Goal: Information Seeking & Learning: Find specific fact

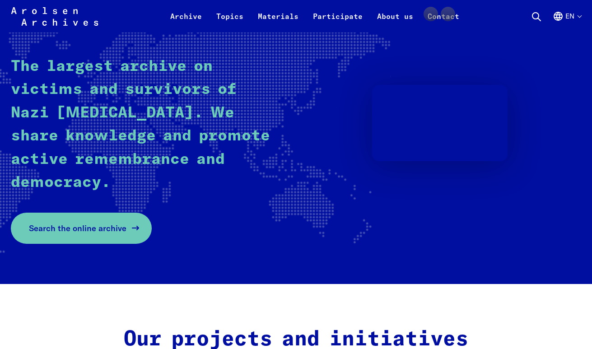
scroll to position [158, 0]
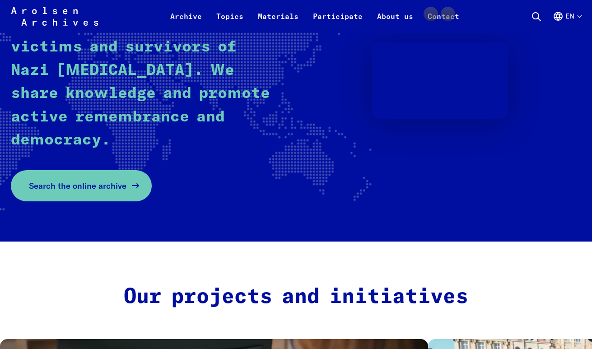
click at [95, 195] on link "Search the online archive" at bounding box center [81, 185] width 141 height 31
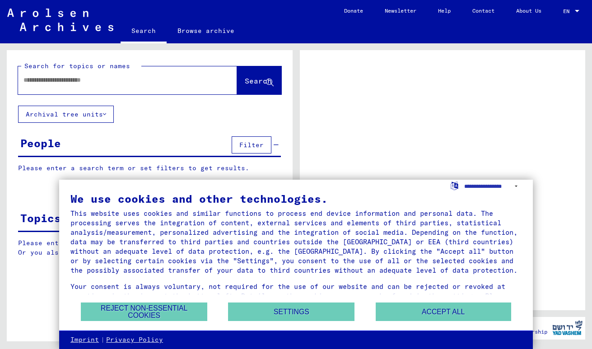
click at [132, 79] on input "text" at bounding box center [119, 79] width 192 height 9
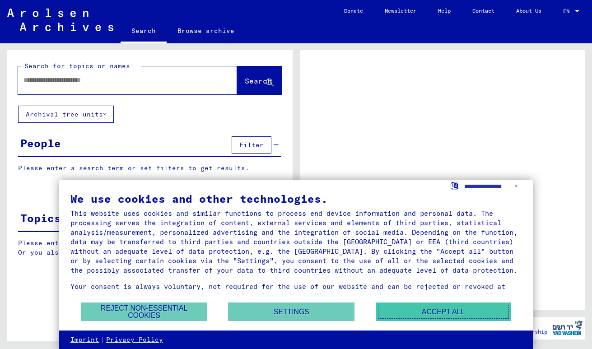
click at [422, 307] on button "Accept all" at bounding box center [443, 311] width 135 height 19
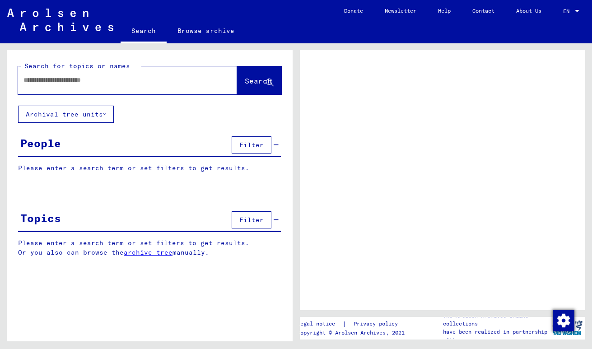
click at [56, 80] on input "text" at bounding box center [119, 79] width 192 height 9
type input "**********"
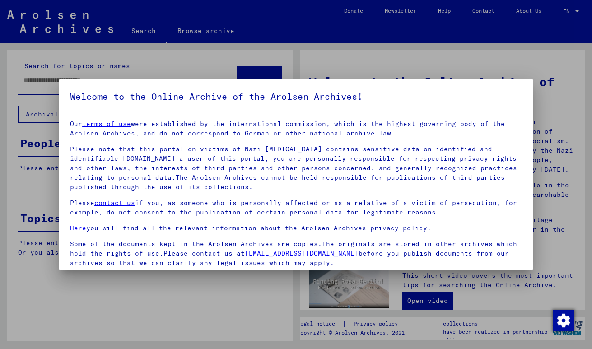
click at [433, 169] on p "Please note that this portal on victims of Nazi [MEDICAL_DATA] contains sensiti…" at bounding box center [296, 167] width 452 height 47
click at [469, 32] on div at bounding box center [296, 174] width 592 height 349
click at [397, 339] on div at bounding box center [296, 174] width 592 height 349
click at [557, 84] on div at bounding box center [296, 174] width 592 height 349
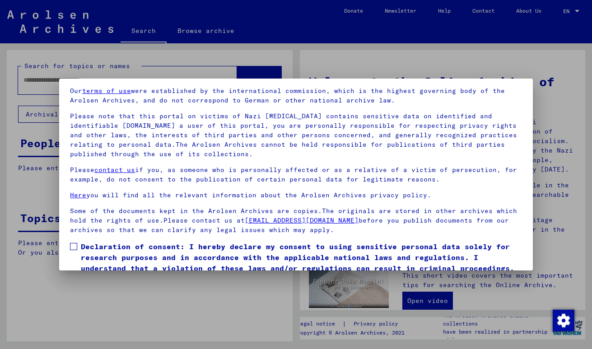
scroll to position [69, 0]
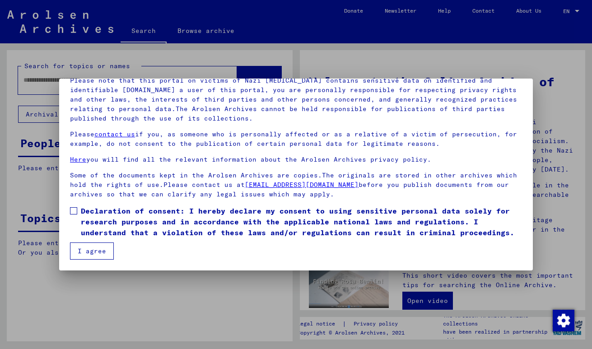
click at [132, 229] on span "Declaration of consent: I hereby declare my consent to using sensitive personal…" at bounding box center [301, 221] width 441 height 33
click at [103, 254] on button "I agree" at bounding box center [92, 250] width 44 height 17
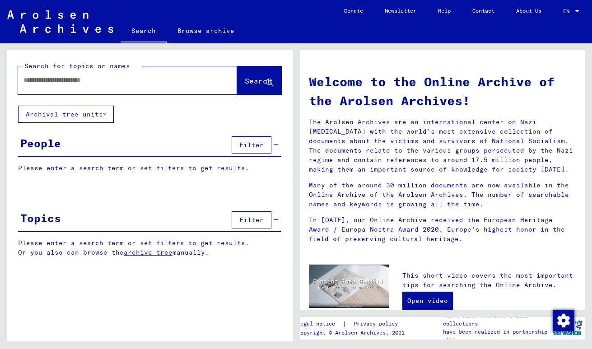
click at [95, 90] on div at bounding box center [127, 80] width 219 height 28
click at [83, 79] on input "text" at bounding box center [116, 79] width 186 height 9
type input "**********"
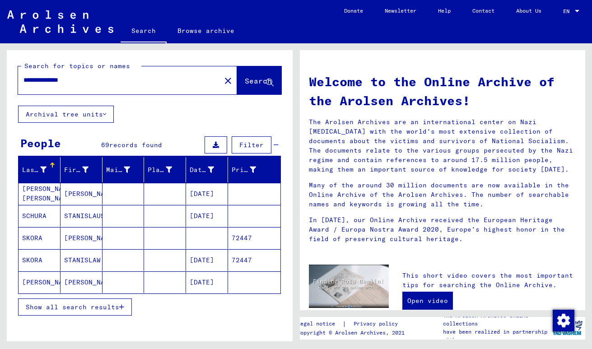
click at [112, 306] on span "Show all search results" at bounding box center [72, 307] width 93 height 8
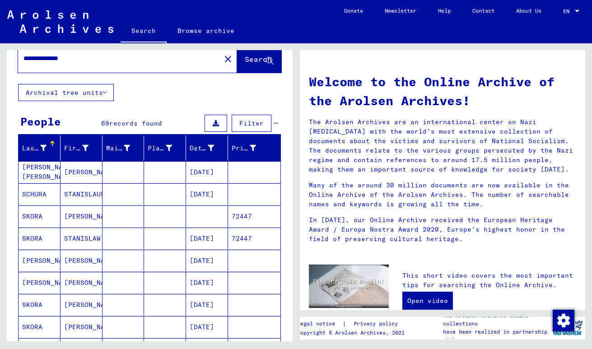
scroll to position [4, 0]
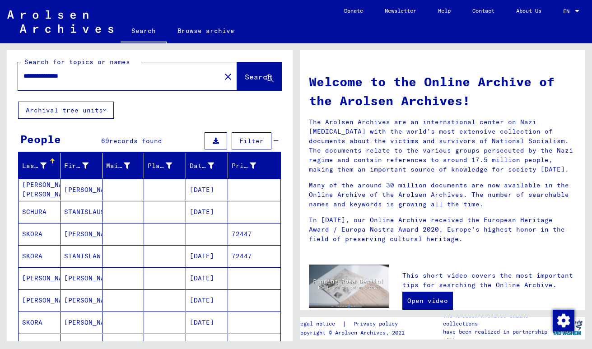
click at [264, 137] on button "Filter" at bounding box center [252, 140] width 40 height 17
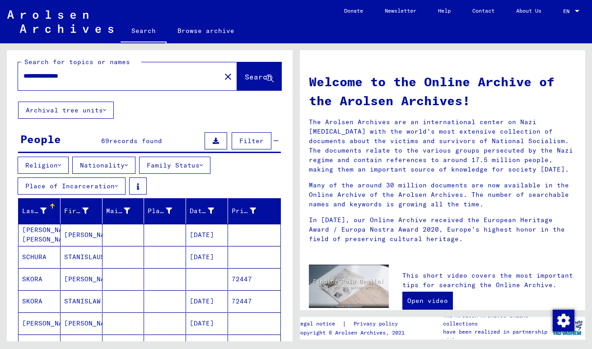
click at [113, 169] on button "Nationality" at bounding box center [103, 165] width 63 height 17
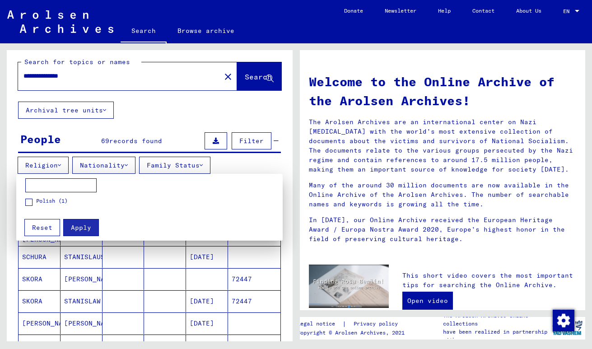
click at [113, 169] on div at bounding box center [296, 174] width 592 height 349
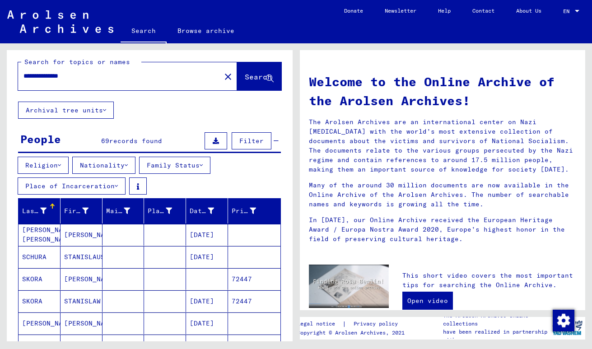
click at [110, 184] on button "Place of Incarceration" at bounding box center [72, 185] width 108 height 17
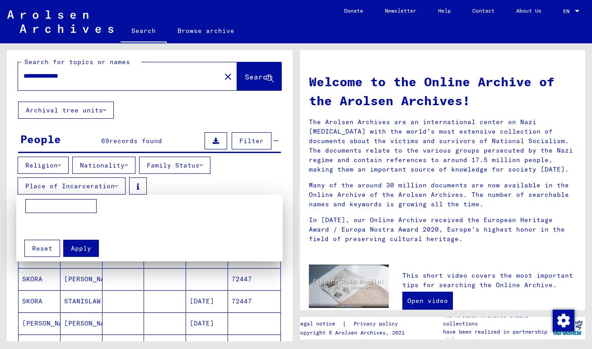
click at [110, 184] on div at bounding box center [296, 174] width 592 height 349
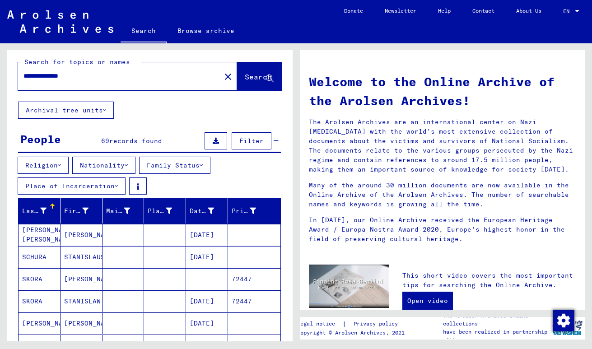
click at [65, 165] on button "Religion" at bounding box center [43, 165] width 51 height 17
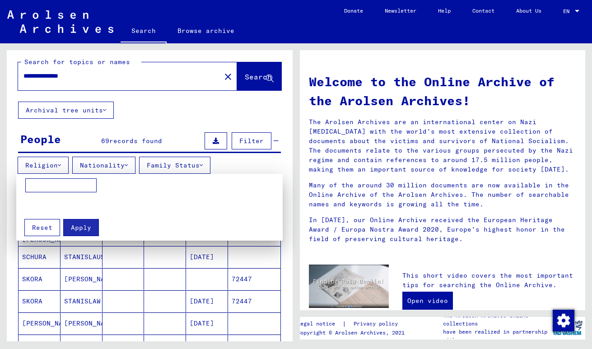
click at [64, 165] on div at bounding box center [296, 174] width 592 height 349
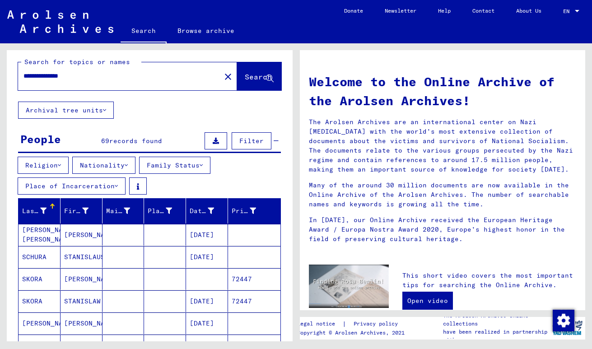
click at [226, 159] on div "Religion Nationality Family Status Place of Incarceration" at bounding box center [150, 178] width 286 height 42
click at [183, 166] on button "Family Status" at bounding box center [174, 165] width 71 height 17
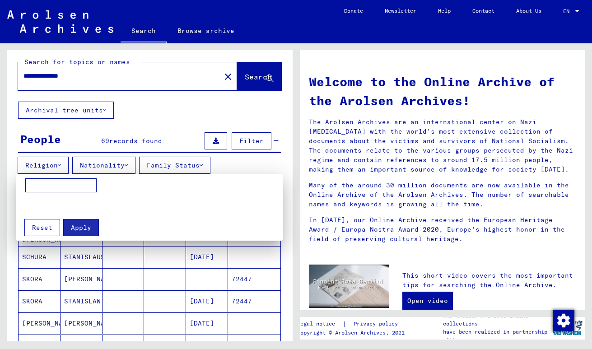
click at [183, 166] on div at bounding box center [296, 174] width 592 height 349
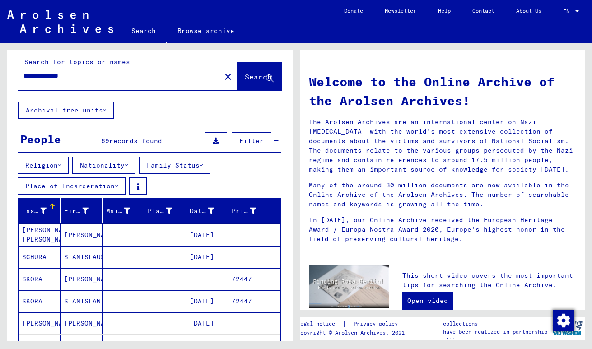
click at [91, 166] on button "Nationality" at bounding box center [103, 165] width 63 height 17
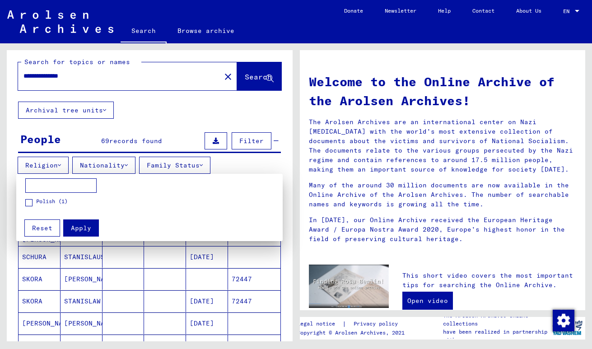
click at [92, 166] on div at bounding box center [296, 174] width 592 height 349
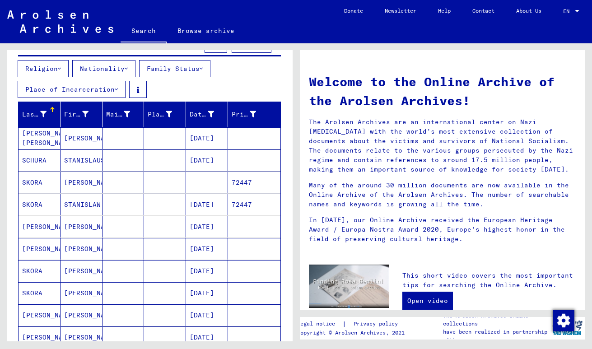
scroll to position [100, 0]
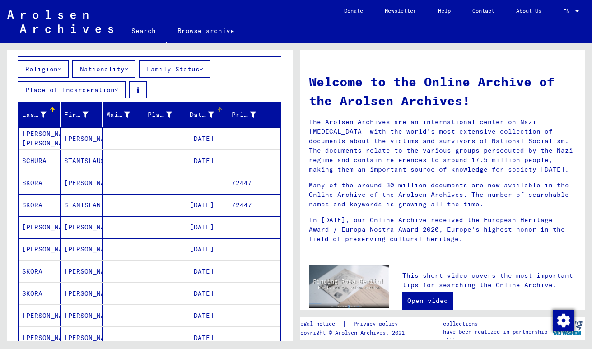
click at [200, 114] on div "Date of Birth" at bounding box center [202, 114] width 24 height 9
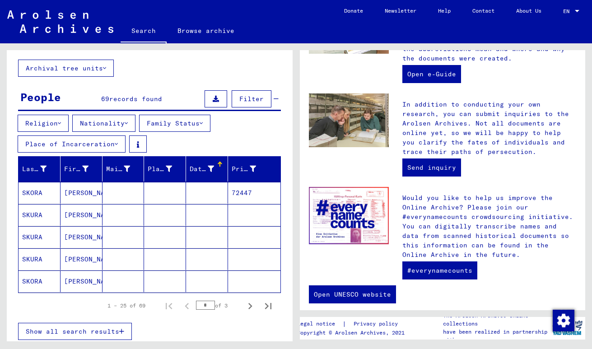
scroll to position [335, 0]
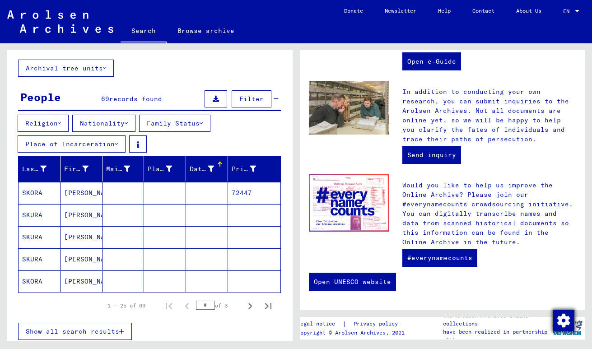
click at [567, 329] on img "button" at bounding box center [564, 321] width 22 height 22
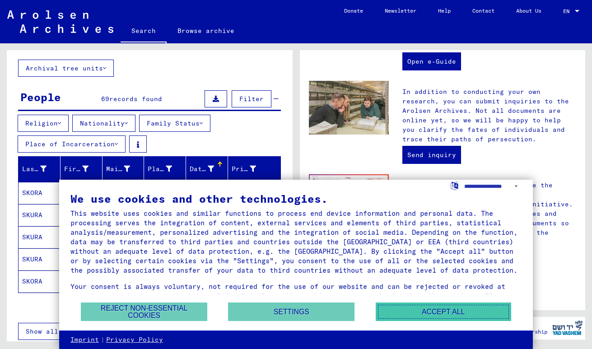
click at [441, 314] on button "Accept all" at bounding box center [443, 311] width 135 height 19
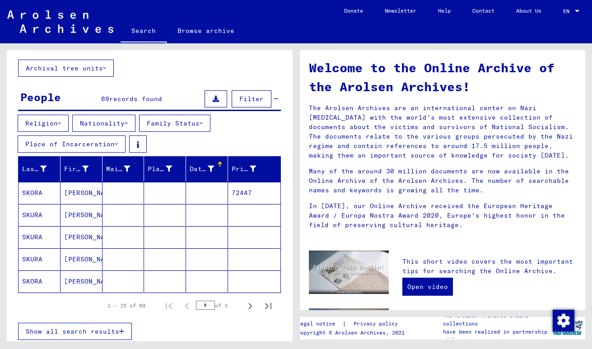
scroll to position [0, 0]
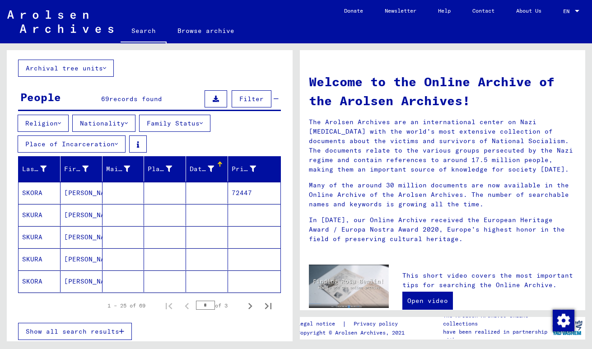
click at [106, 67] on icon at bounding box center [104, 68] width 3 height 6
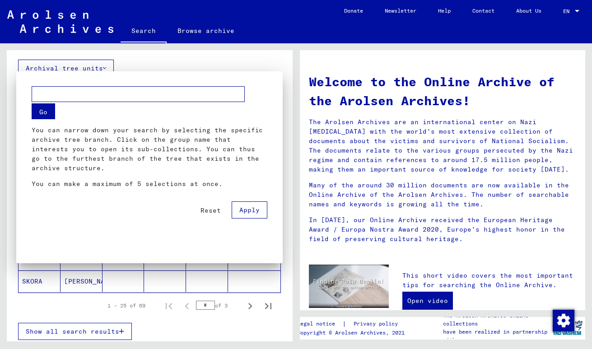
click at [106, 67] on div at bounding box center [296, 174] width 592 height 349
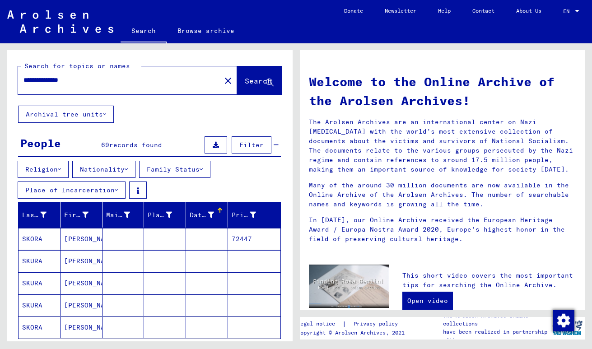
click at [43, 239] on mat-cell "SKORA" at bounding box center [40, 239] width 42 height 22
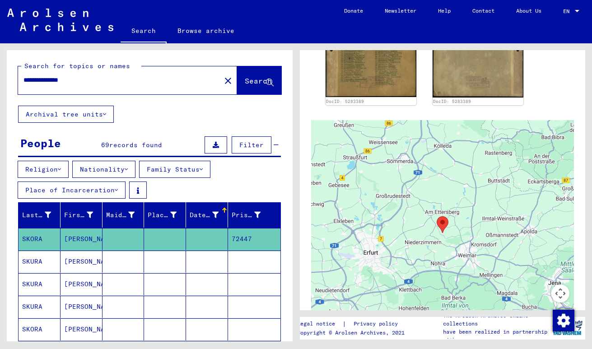
scroll to position [338, 0]
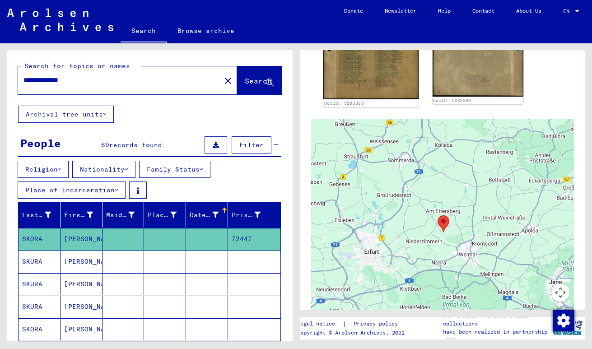
click at [379, 80] on img at bounding box center [370, 31] width 95 height 136
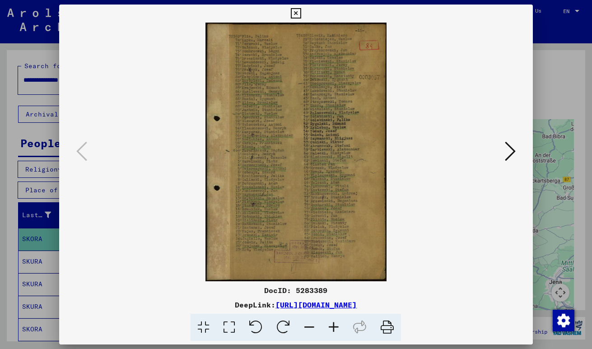
click at [509, 150] on icon at bounding box center [510, 151] width 11 height 22
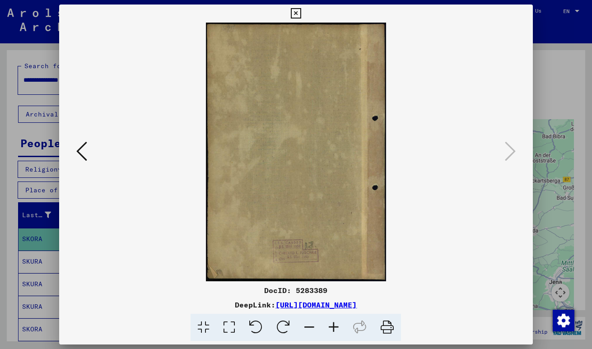
click at [81, 147] on icon at bounding box center [81, 151] width 11 height 22
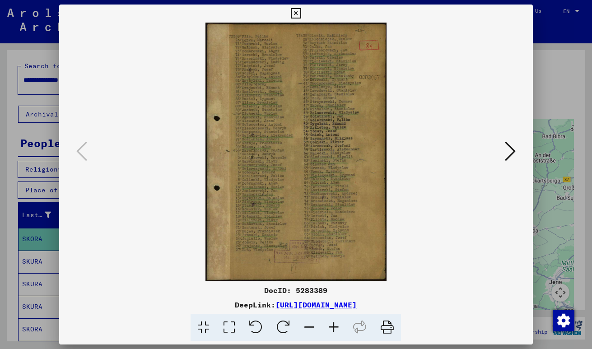
click at [295, 14] on icon at bounding box center [296, 13] width 10 height 11
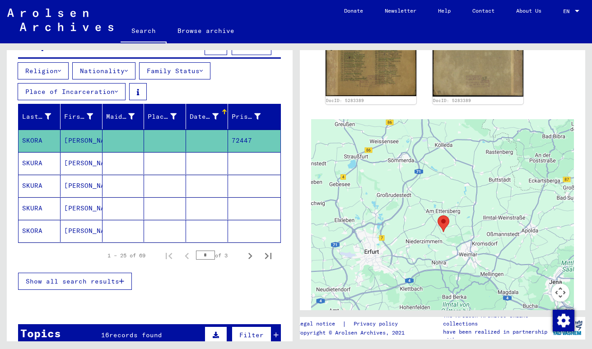
scroll to position [77, 0]
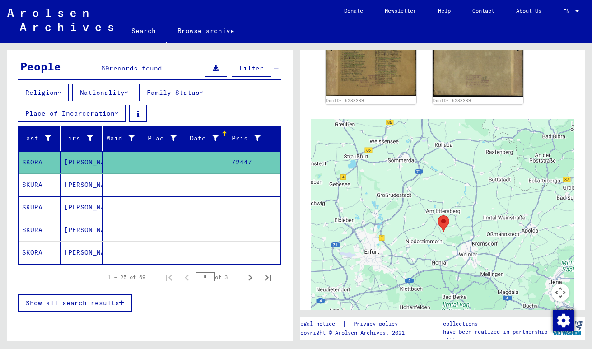
click at [140, 229] on mat-cell at bounding box center [123, 230] width 42 height 22
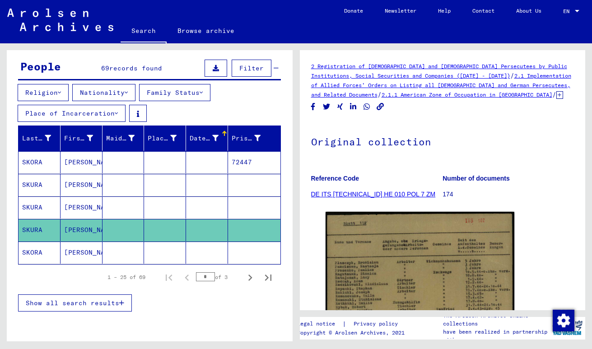
click at [111, 159] on mat-cell at bounding box center [123, 162] width 42 height 22
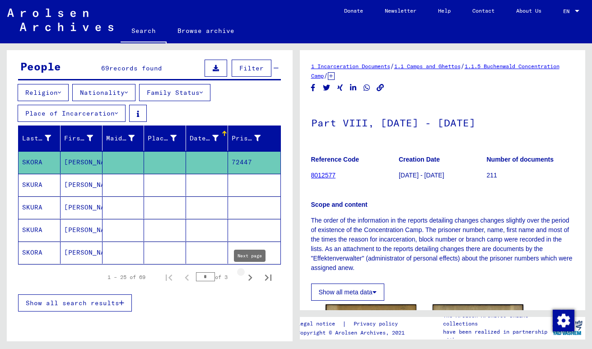
click at [246, 278] on icon "Next page" at bounding box center [250, 277] width 13 height 13
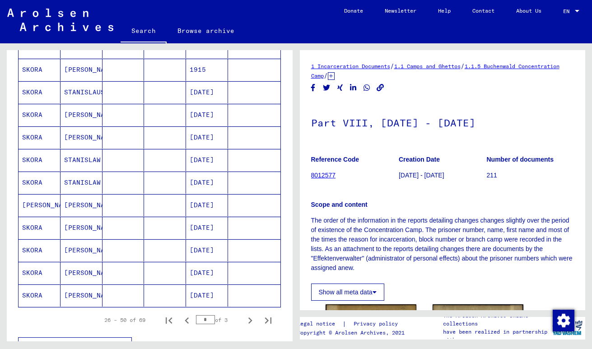
scroll to position [489, 0]
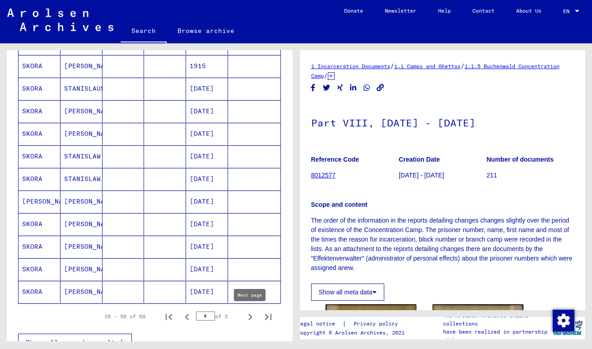
click at [246, 312] on icon "Next page" at bounding box center [250, 317] width 13 height 13
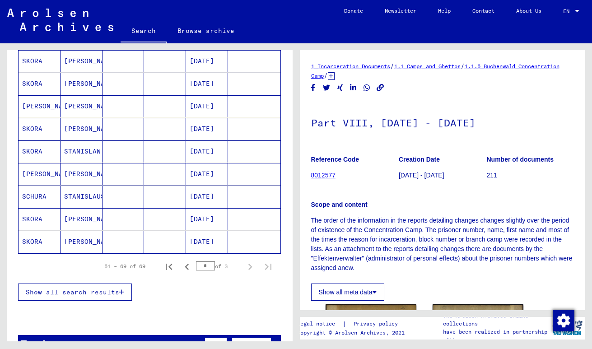
scroll to position [414, 0]
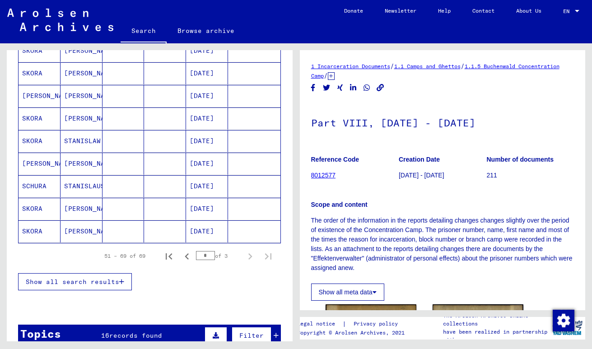
click at [211, 230] on mat-cell "[DATE]" at bounding box center [207, 231] width 42 height 22
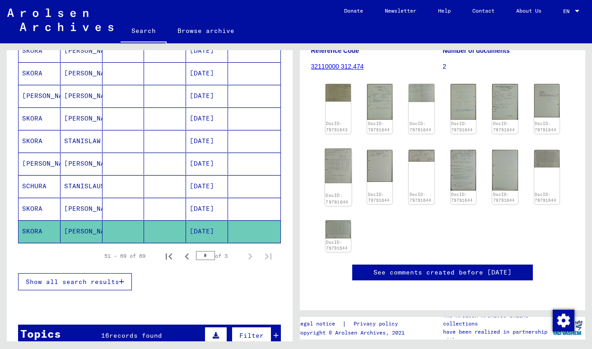
scroll to position [135, 0]
click at [334, 88] on img at bounding box center [338, 92] width 27 height 19
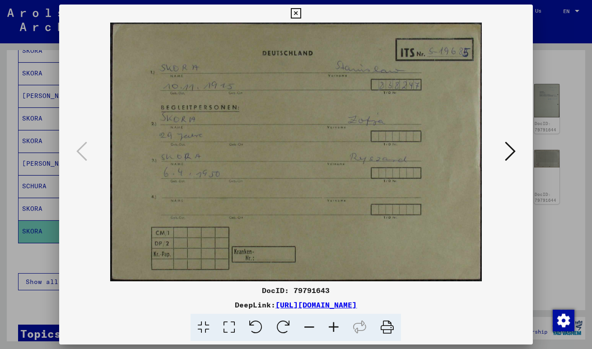
click at [506, 150] on icon at bounding box center [510, 151] width 11 height 22
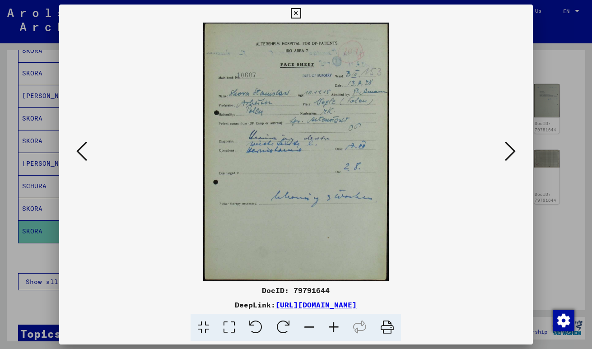
click at [506, 150] on icon at bounding box center [510, 151] width 11 height 22
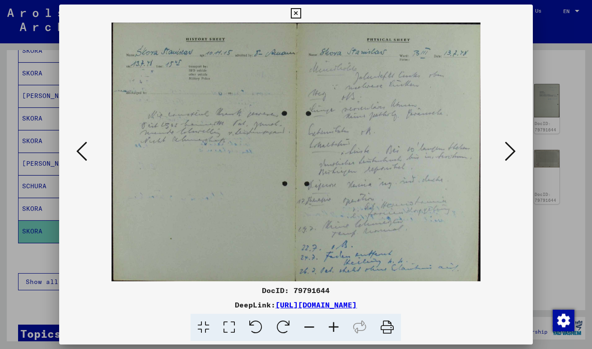
click at [84, 146] on icon at bounding box center [81, 151] width 11 height 22
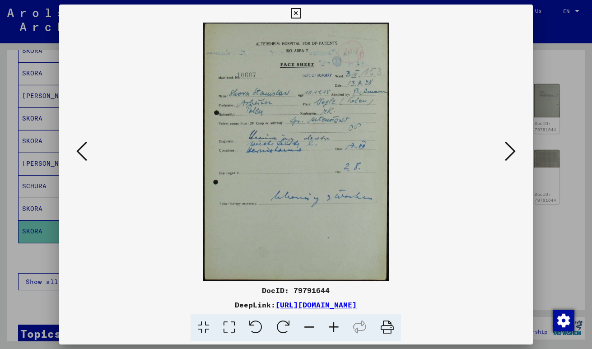
click at [84, 146] on icon at bounding box center [81, 151] width 11 height 22
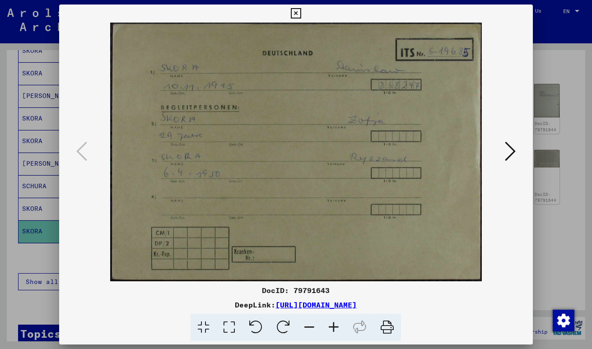
click at [509, 151] on icon at bounding box center [510, 151] width 11 height 22
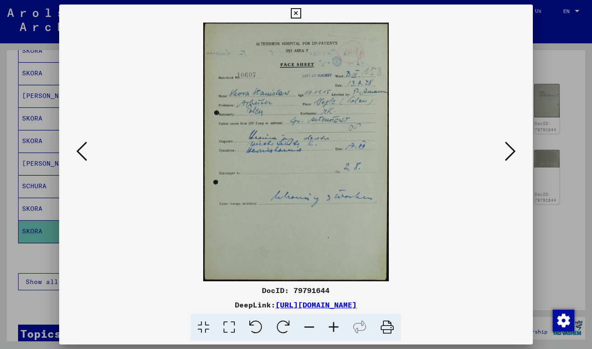
click at [509, 151] on icon at bounding box center [510, 151] width 11 height 22
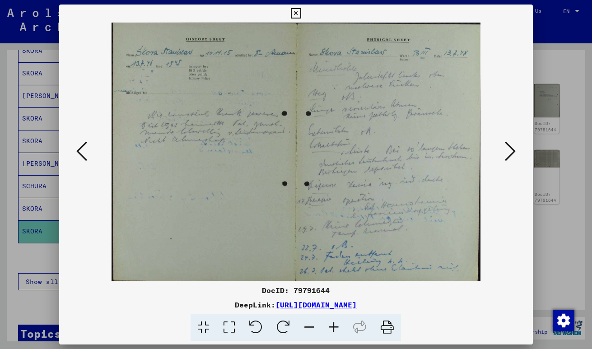
click at [509, 151] on icon at bounding box center [510, 151] width 11 height 22
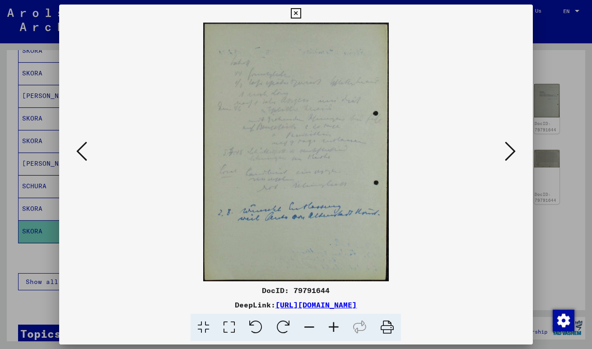
click at [509, 151] on icon at bounding box center [510, 151] width 11 height 22
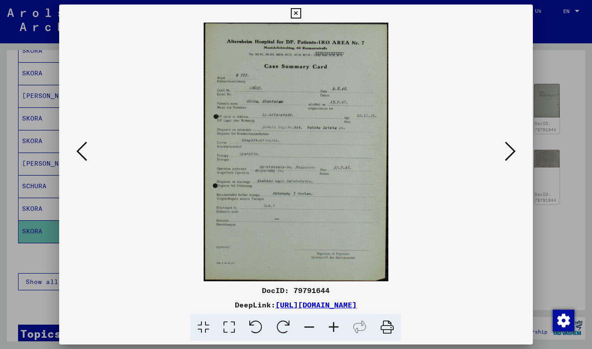
click at [512, 153] on icon at bounding box center [510, 151] width 11 height 22
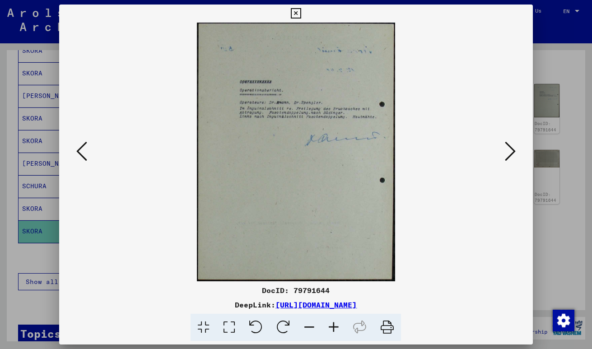
click at [512, 153] on icon at bounding box center [510, 151] width 11 height 22
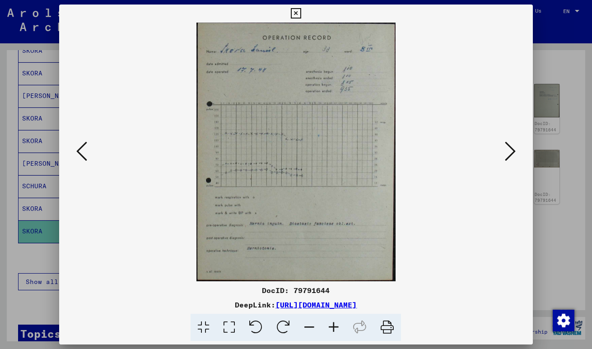
click at [512, 153] on icon at bounding box center [510, 151] width 11 height 22
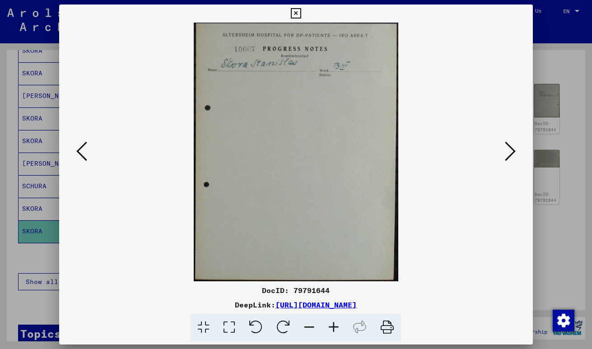
click at [512, 153] on icon at bounding box center [510, 151] width 11 height 22
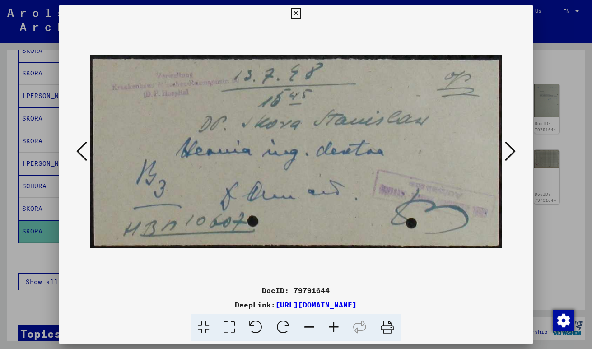
click at [512, 153] on icon at bounding box center [510, 151] width 11 height 22
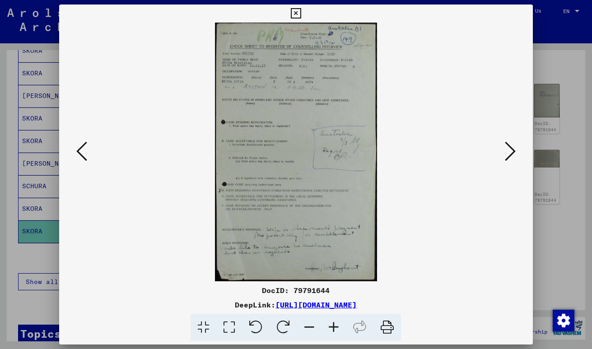
click at [501, 151] on img at bounding box center [296, 152] width 412 height 259
click at [504, 146] on button at bounding box center [510, 152] width 16 height 26
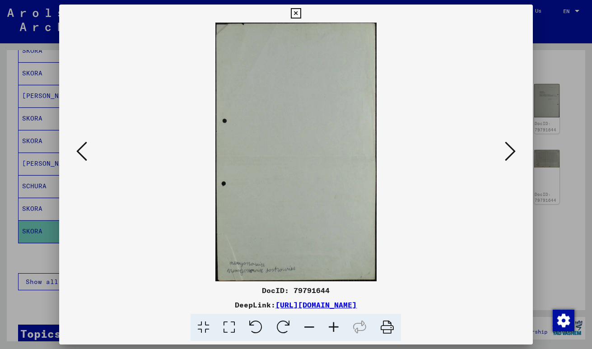
click at [505, 146] on icon at bounding box center [510, 151] width 11 height 22
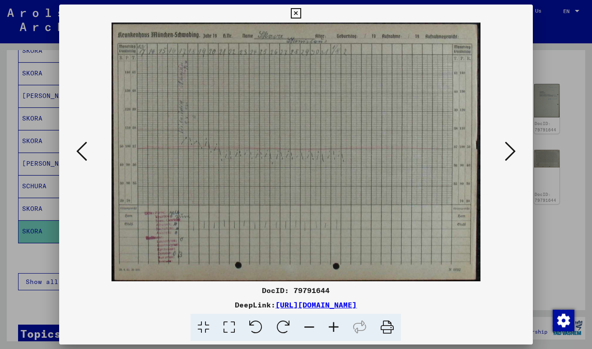
click at [540, 166] on div at bounding box center [296, 174] width 592 height 349
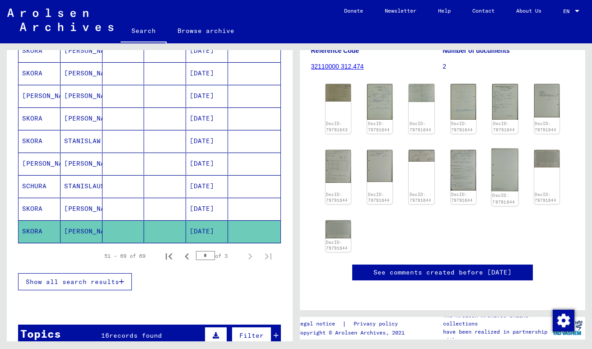
click at [516, 156] on img at bounding box center [505, 170] width 27 height 43
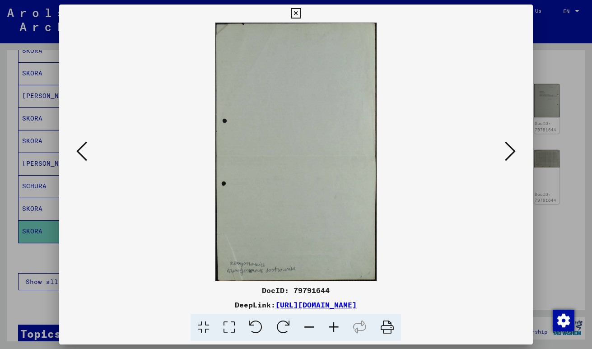
click at [297, 8] on icon at bounding box center [296, 13] width 10 height 11
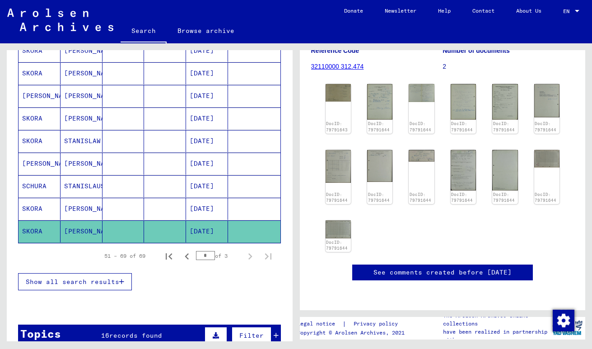
click at [143, 208] on mat-cell at bounding box center [123, 209] width 42 height 22
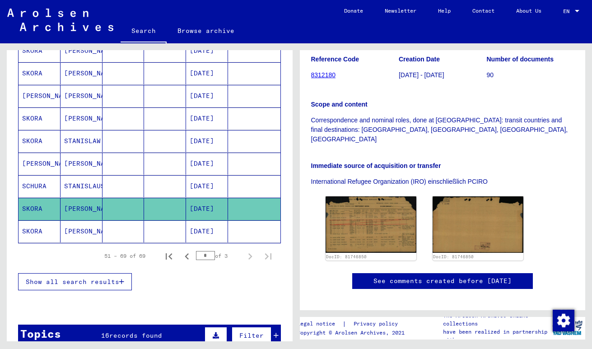
scroll to position [163, 0]
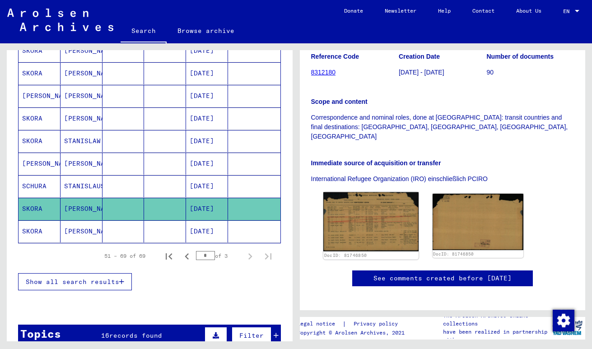
click at [391, 194] on img at bounding box center [370, 221] width 95 height 59
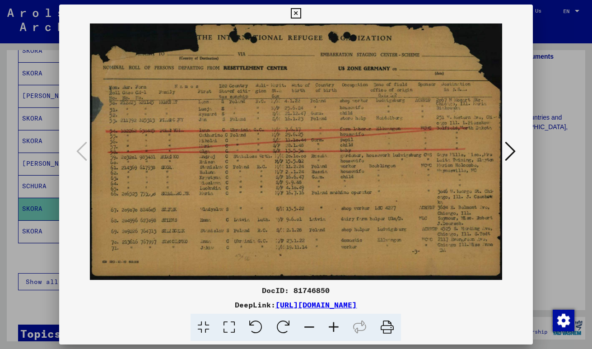
click at [508, 149] on icon at bounding box center [510, 151] width 11 height 22
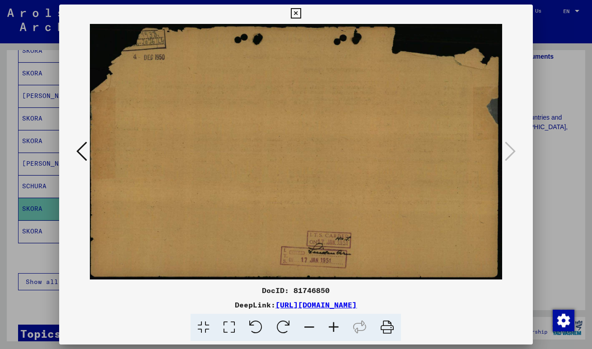
click at [85, 145] on icon at bounding box center [81, 151] width 11 height 22
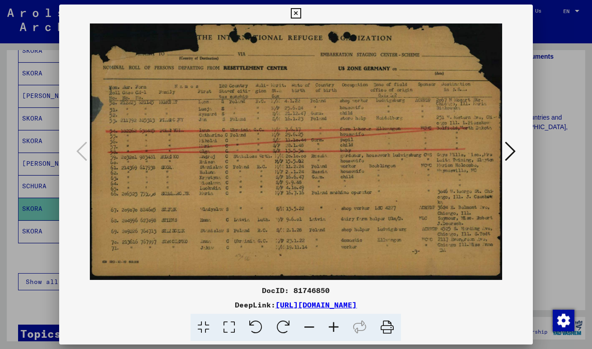
click at [511, 152] on icon at bounding box center [510, 151] width 11 height 22
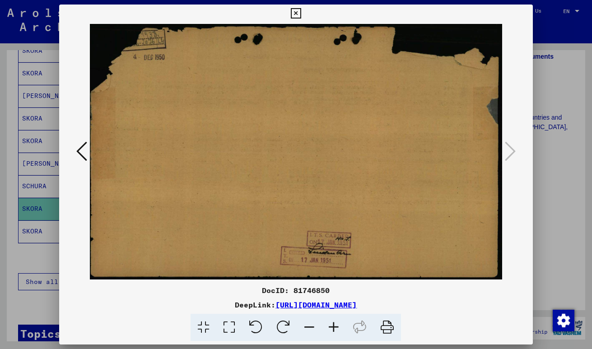
click at [83, 149] on icon at bounding box center [81, 151] width 11 height 22
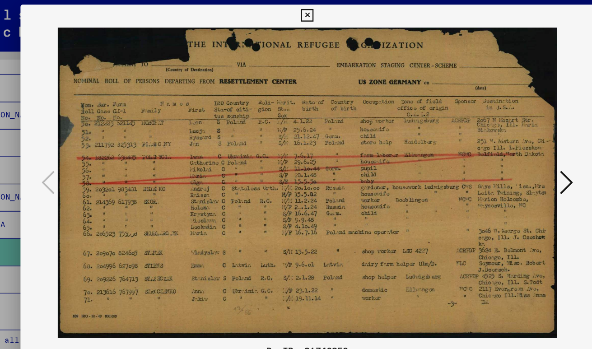
click at [293, 14] on icon at bounding box center [296, 13] width 10 height 11
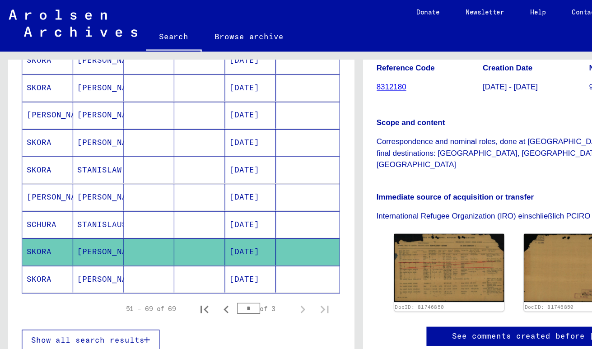
click at [146, 139] on mat-cell at bounding box center [165, 141] width 42 height 22
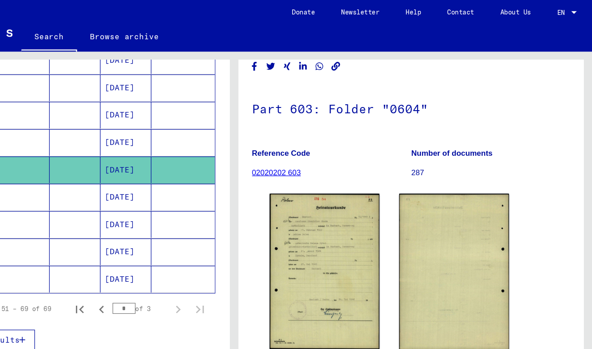
scroll to position [63, 0]
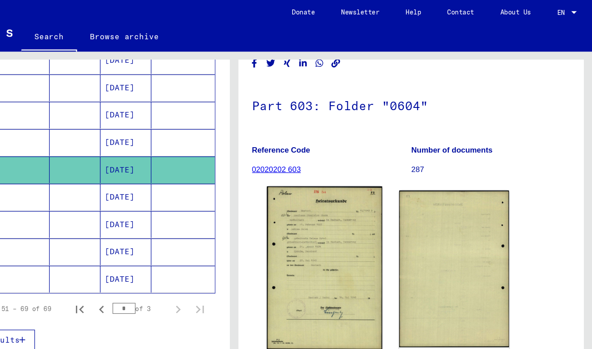
click at [378, 207] on img at bounding box center [370, 222] width 95 height 135
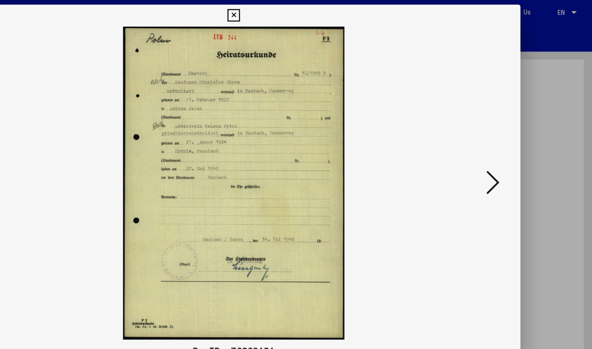
scroll to position [0, 0]
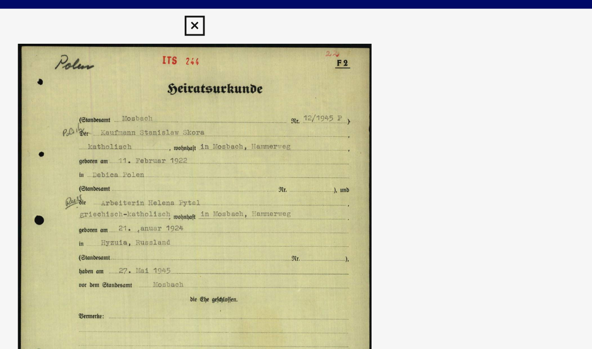
click at [293, 12] on icon at bounding box center [296, 13] width 10 height 11
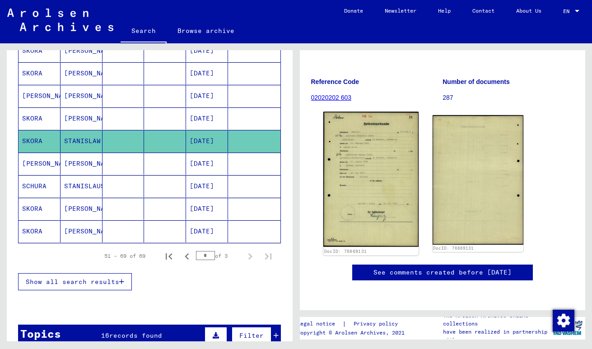
scroll to position [172, 0]
click at [376, 135] on img at bounding box center [370, 179] width 95 height 135
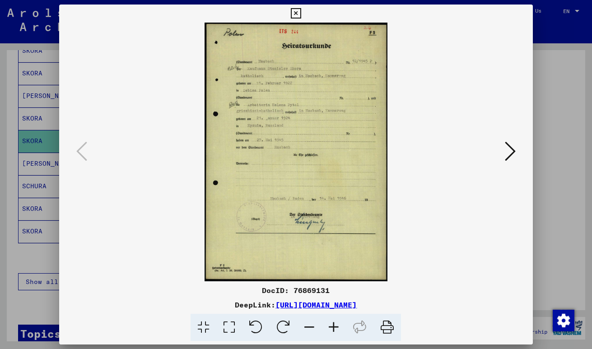
click at [293, 12] on icon at bounding box center [296, 13] width 10 height 11
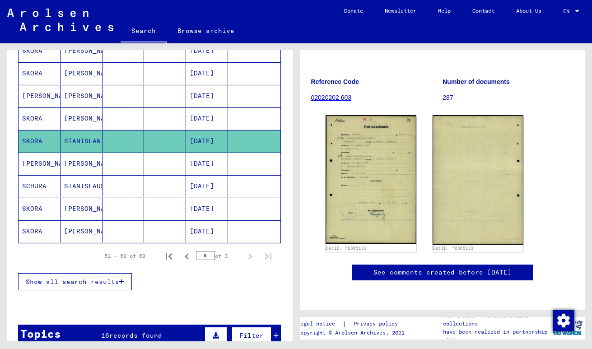
click at [158, 159] on mat-cell at bounding box center [165, 164] width 42 height 22
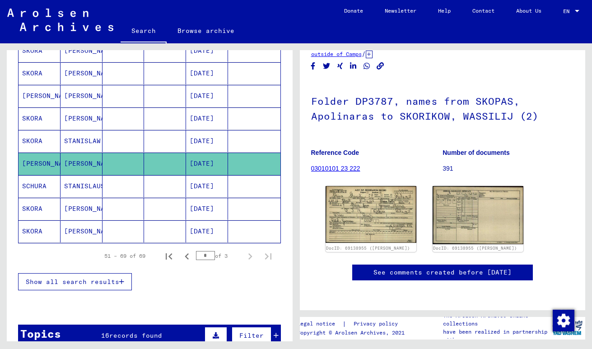
scroll to position [77, 0]
click at [357, 186] on img at bounding box center [370, 214] width 91 height 57
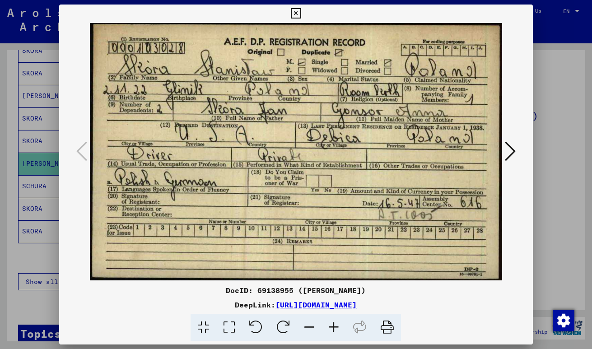
click at [295, 11] on icon at bounding box center [296, 13] width 10 height 11
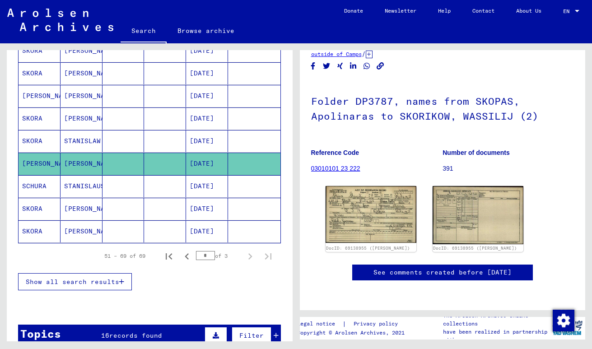
click at [141, 212] on mat-cell at bounding box center [123, 209] width 42 height 22
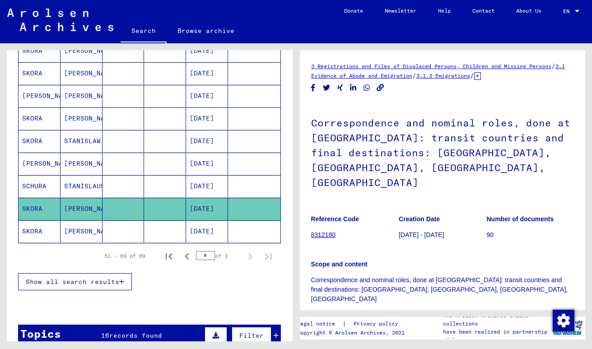
click at [154, 186] on mat-cell at bounding box center [165, 186] width 42 height 22
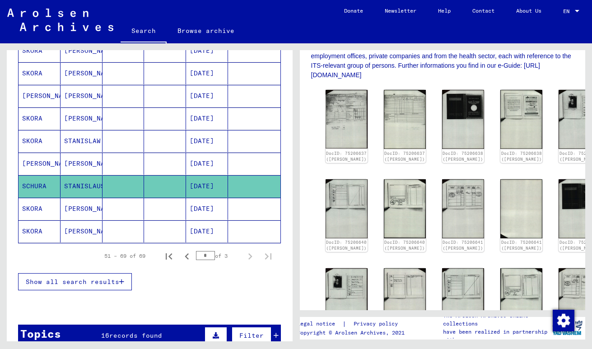
scroll to position [241, 0]
click at [337, 113] on img at bounding box center [346, 119] width 44 height 62
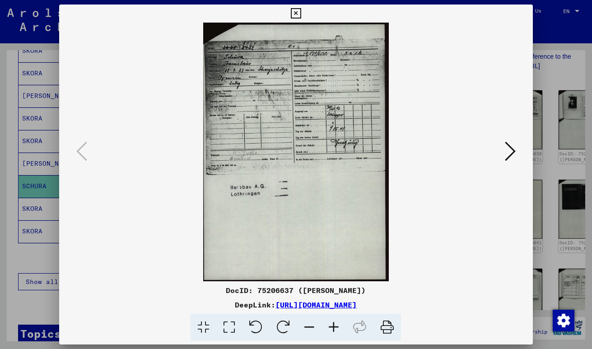
click at [508, 152] on icon at bounding box center [510, 151] width 11 height 22
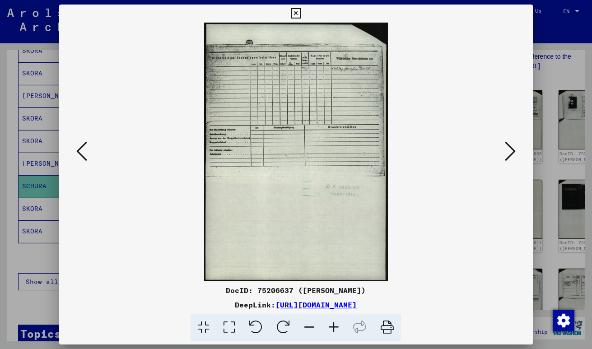
click at [508, 152] on icon at bounding box center [510, 151] width 11 height 22
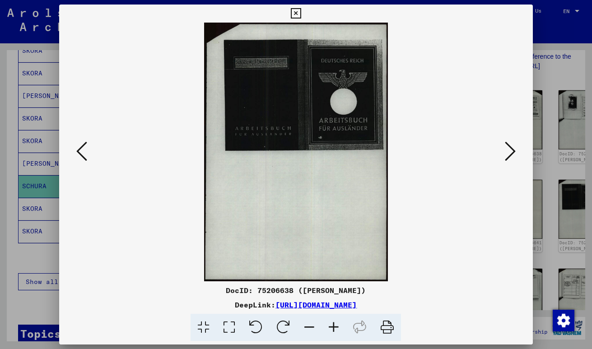
click at [508, 152] on icon at bounding box center [510, 151] width 11 height 22
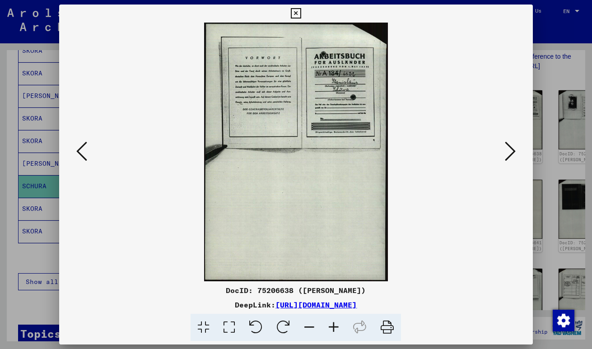
click at [508, 152] on icon at bounding box center [510, 151] width 11 height 22
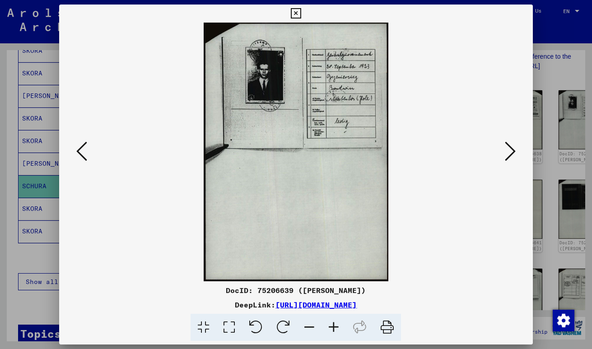
click at [508, 152] on icon at bounding box center [510, 151] width 11 height 22
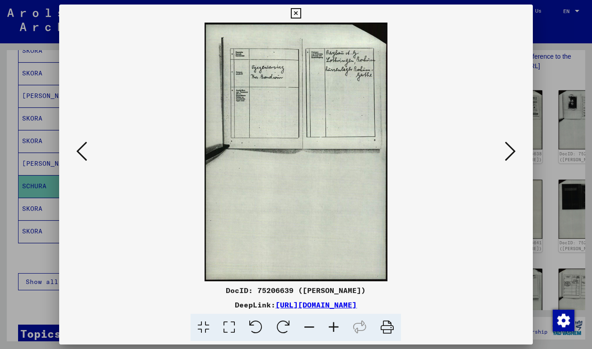
click at [508, 152] on icon at bounding box center [510, 151] width 11 height 22
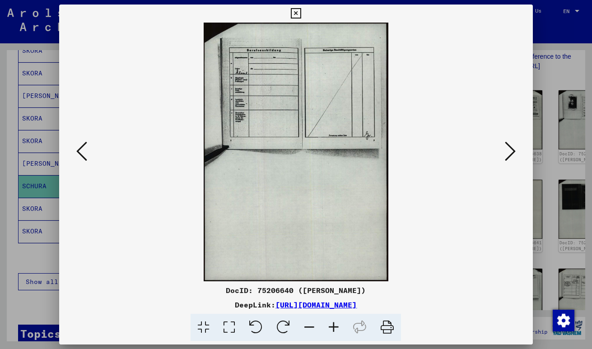
click at [508, 152] on icon at bounding box center [510, 151] width 11 height 22
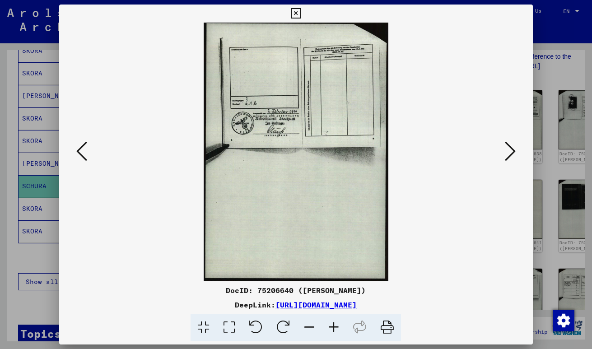
click at [508, 152] on icon at bounding box center [510, 151] width 11 height 22
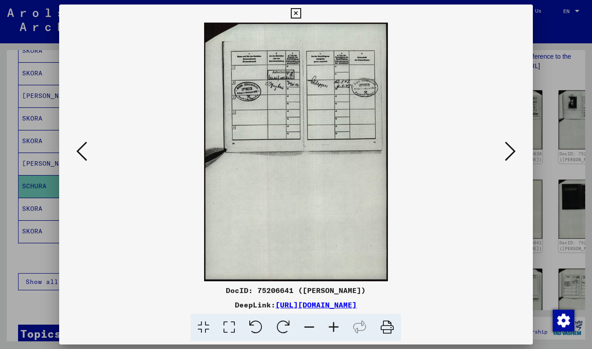
click at [508, 152] on icon at bounding box center [510, 151] width 11 height 22
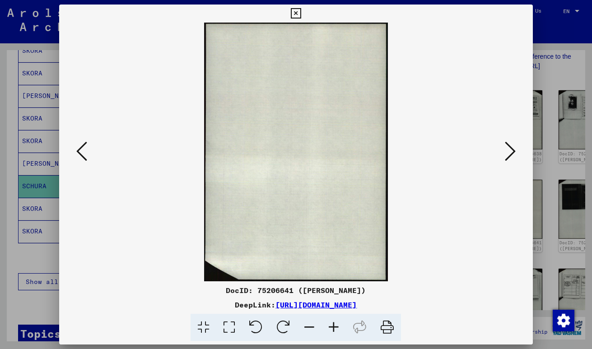
click at [508, 152] on icon at bounding box center [510, 151] width 11 height 22
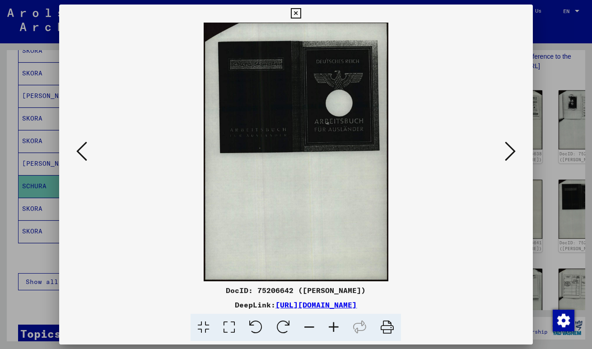
click at [508, 152] on icon at bounding box center [510, 151] width 11 height 22
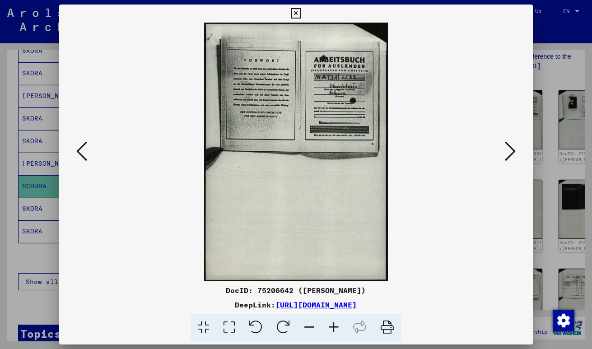
click at [292, 12] on icon at bounding box center [296, 13] width 10 height 11
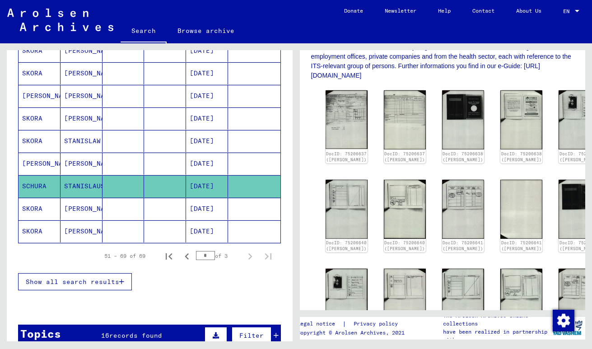
click at [171, 140] on mat-cell at bounding box center [165, 141] width 42 height 22
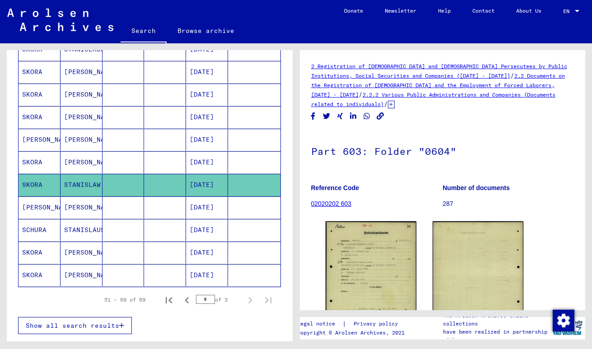
scroll to position [367, 0]
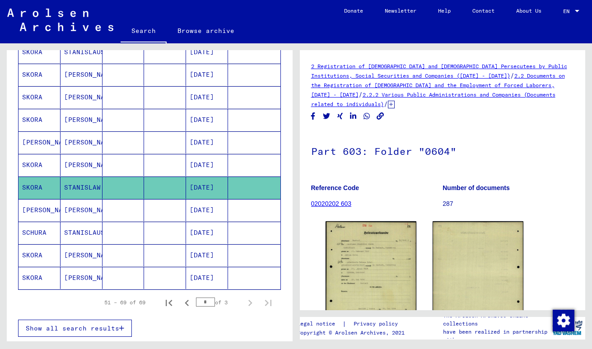
click at [153, 165] on mat-cell at bounding box center [165, 165] width 42 height 22
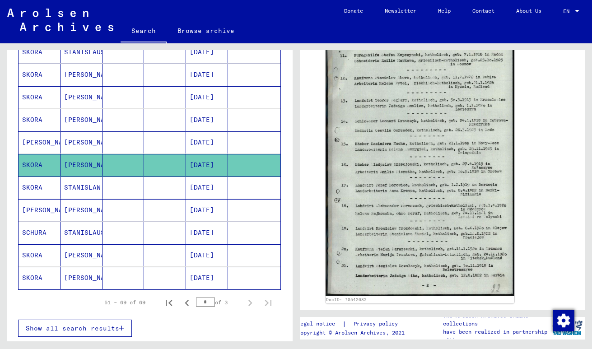
scroll to position [344, 0]
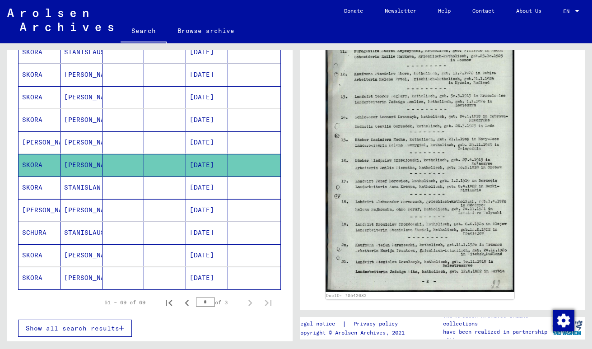
click at [411, 156] on img at bounding box center [419, 160] width 189 height 264
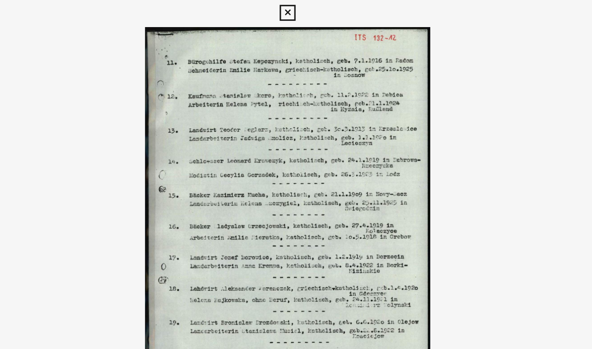
drag, startPoint x: 296, startPoint y: 13, endPoint x: 294, endPoint y: 18, distance: 5.3
click at [294, 19] on icon at bounding box center [296, 13] width 10 height 11
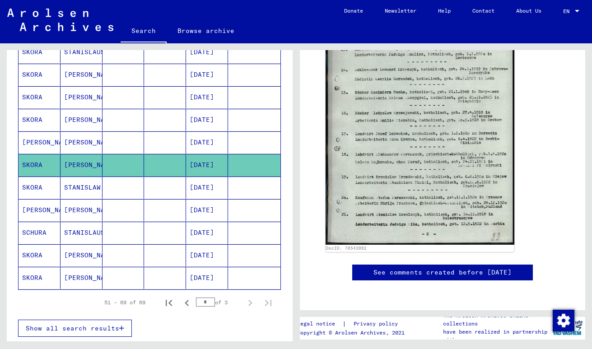
scroll to position [338, 0]
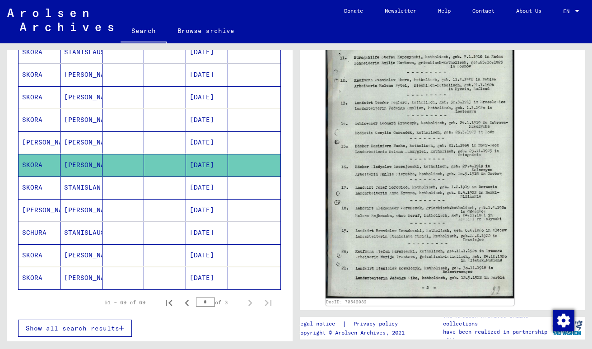
click at [394, 161] on img at bounding box center [419, 166] width 189 height 264
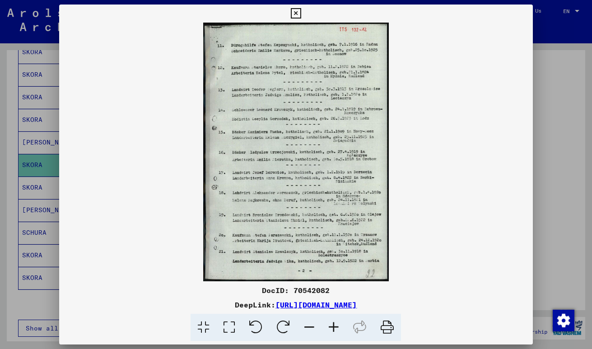
click at [297, 12] on icon at bounding box center [296, 13] width 10 height 11
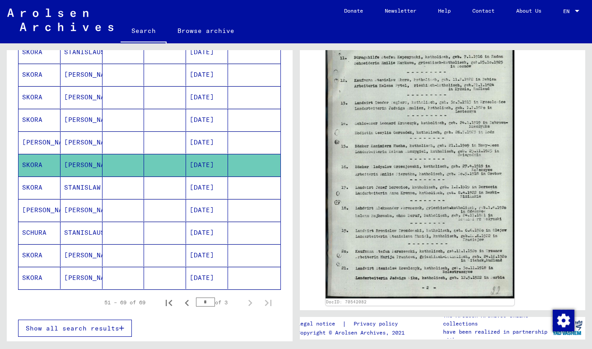
click at [161, 142] on mat-cell at bounding box center [165, 142] width 42 height 22
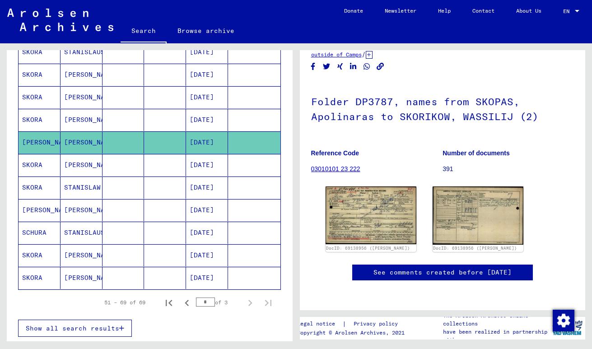
scroll to position [74, 0]
click at [371, 185] on img at bounding box center [370, 215] width 95 height 60
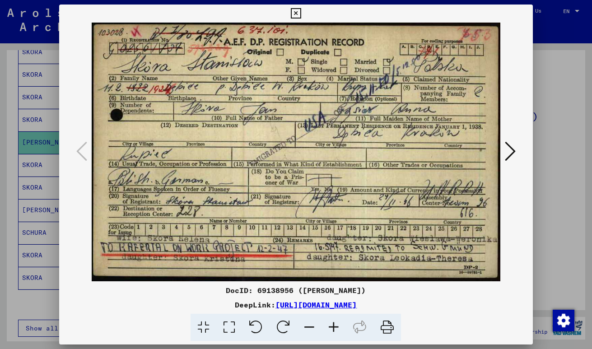
click at [293, 14] on icon at bounding box center [296, 13] width 10 height 11
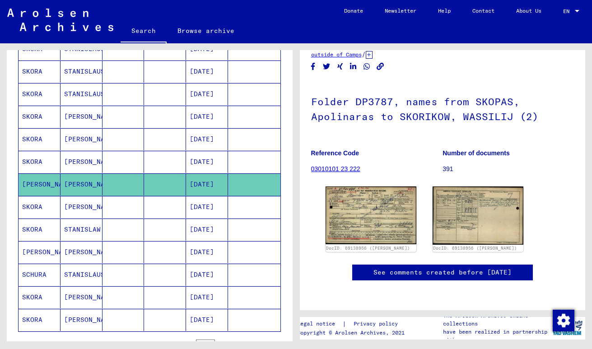
scroll to position [318, 0]
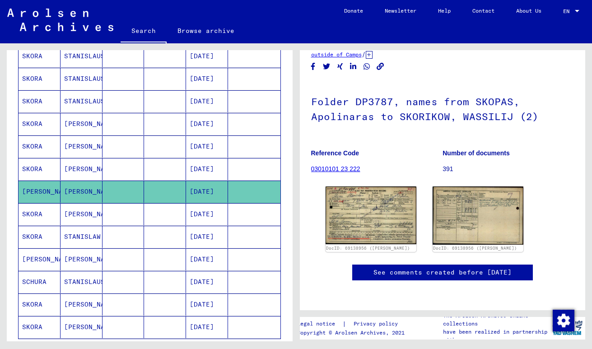
click at [162, 168] on mat-cell at bounding box center [165, 169] width 42 height 22
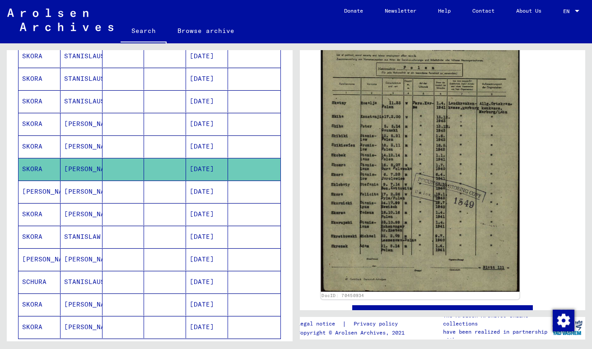
scroll to position [191, 0]
click at [435, 183] on img at bounding box center [420, 152] width 198 height 277
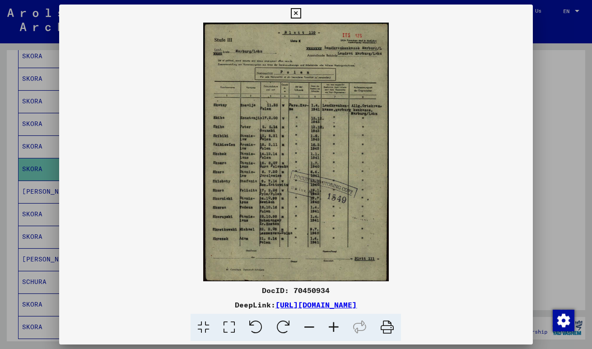
click at [291, 12] on icon at bounding box center [296, 13] width 10 height 11
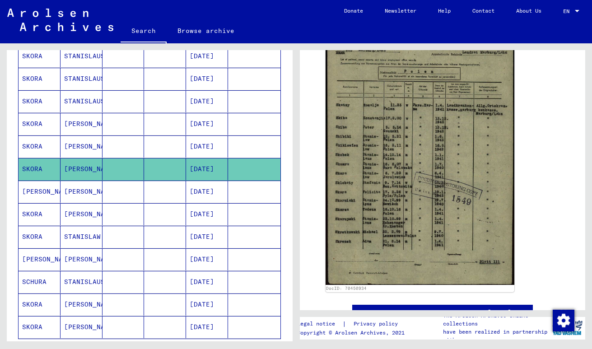
click at [147, 146] on mat-cell at bounding box center [165, 146] width 42 height 22
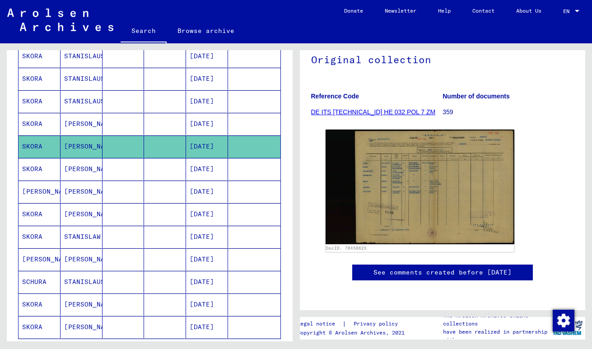
scroll to position [103, 0]
click at [408, 130] on img at bounding box center [419, 187] width 189 height 115
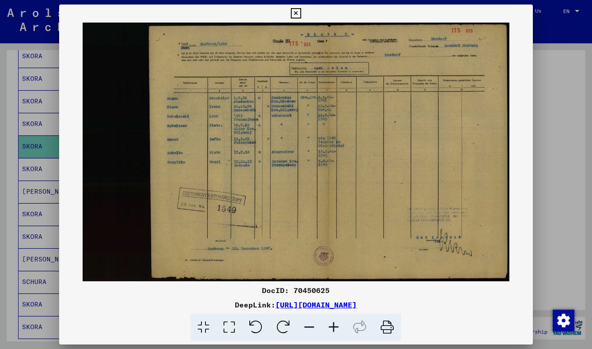
click at [296, 14] on icon at bounding box center [296, 13] width 10 height 11
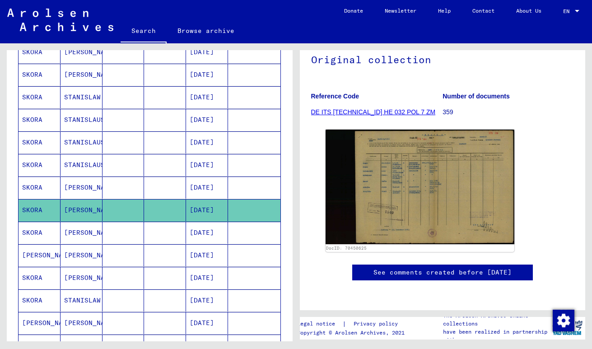
scroll to position [246, 0]
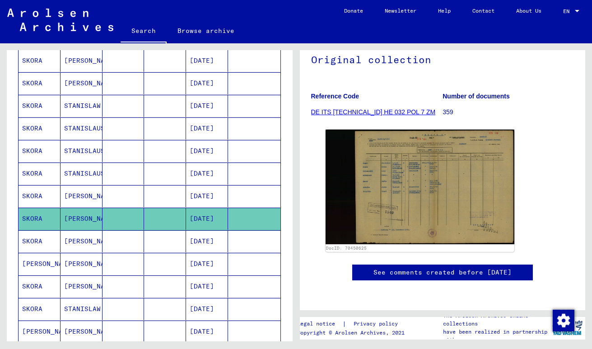
click at [137, 177] on mat-cell at bounding box center [123, 174] width 42 height 22
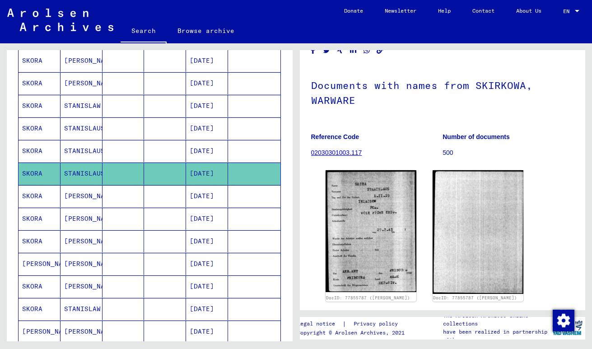
scroll to position [69, 0]
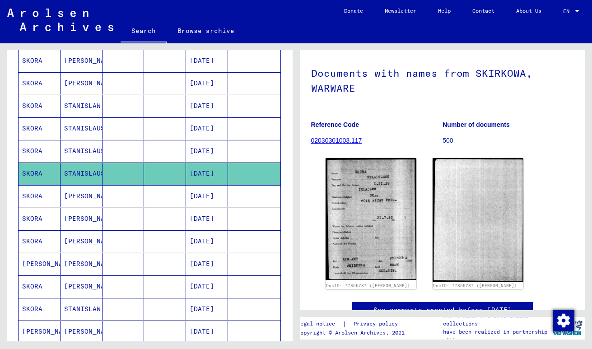
click at [166, 151] on mat-cell at bounding box center [165, 151] width 42 height 22
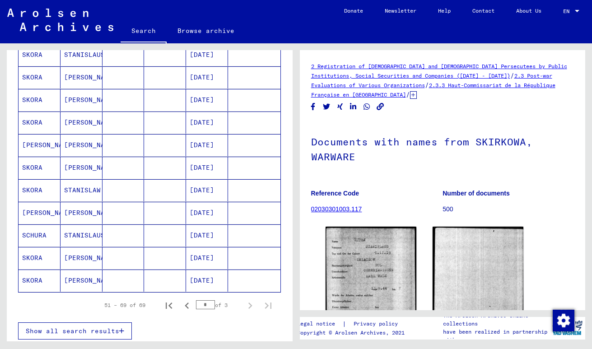
scroll to position [374, 0]
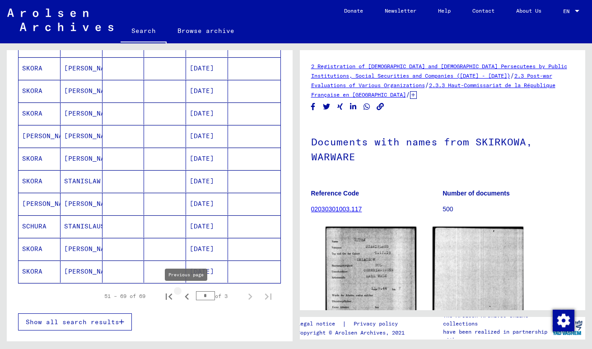
click at [187, 295] on icon "Previous page" at bounding box center [187, 296] width 4 height 6
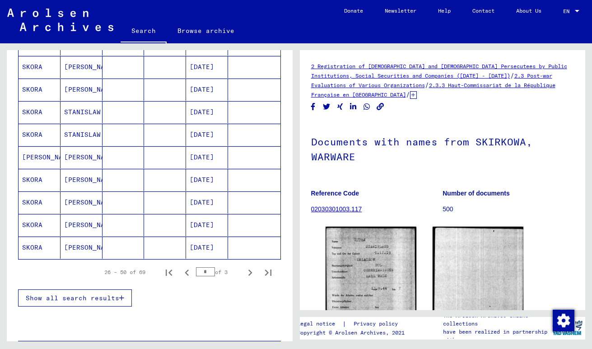
scroll to position [530, 0]
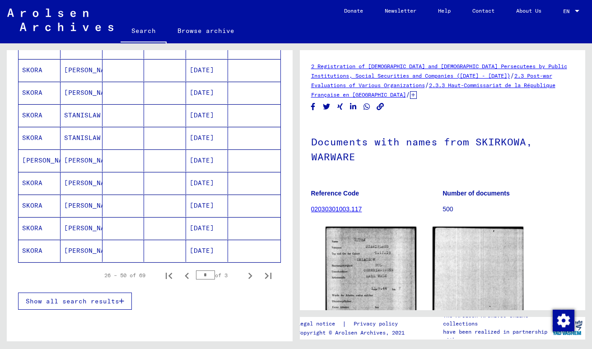
click at [160, 251] on mat-cell at bounding box center [165, 251] width 42 height 22
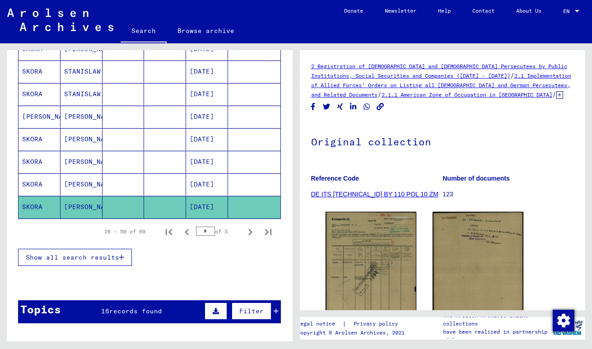
scroll to position [581, 0]
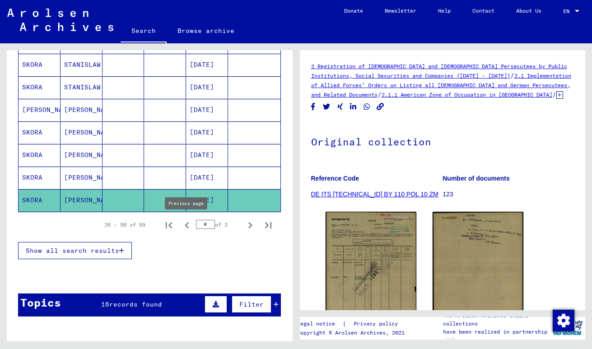
click at [183, 223] on icon "Previous page" at bounding box center [187, 225] width 13 height 13
type input "*"
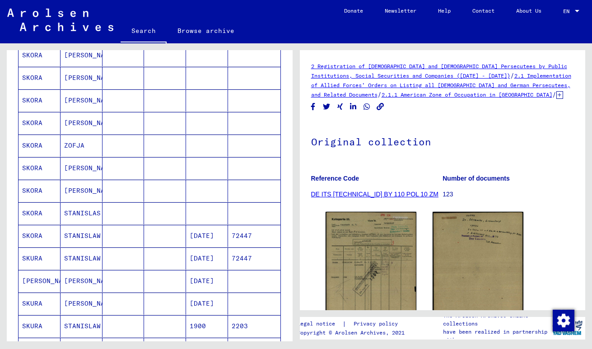
scroll to position [316, 0]
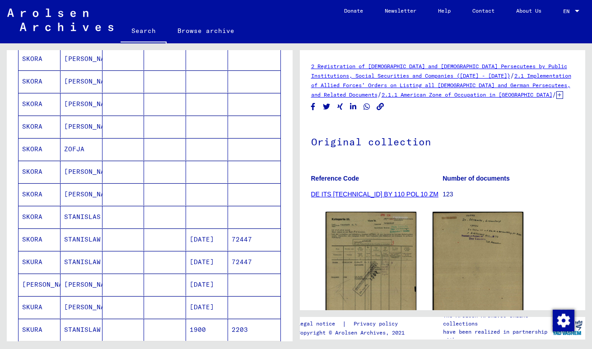
click at [158, 212] on mat-cell at bounding box center [165, 217] width 42 height 22
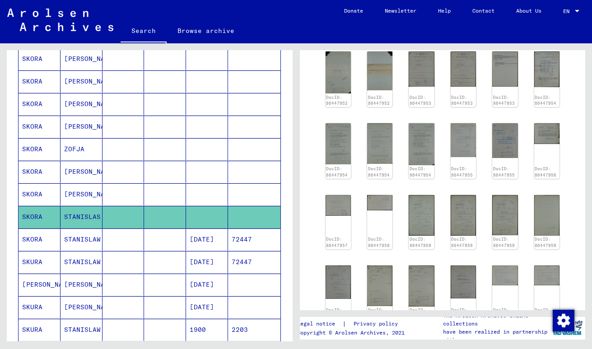
scroll to position [83, 0]
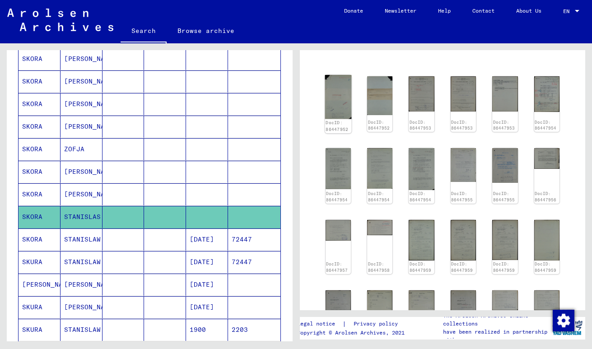
click at [335, 99] on img at bounding box center [338, 97] width 27 height 44
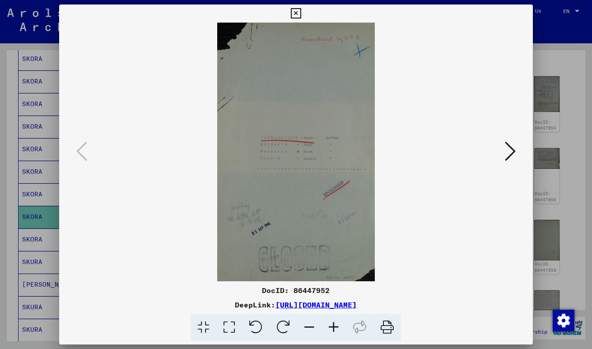
click at [507, 149] on icon at bounding box center [510, 151] width 11 height 22
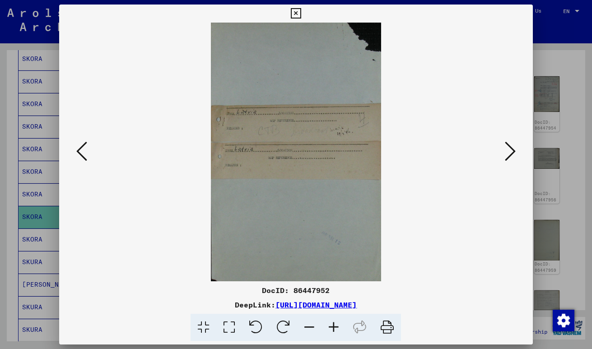
click at [507, 149] on icon at bounding box center [510, 151] width 11 height 22
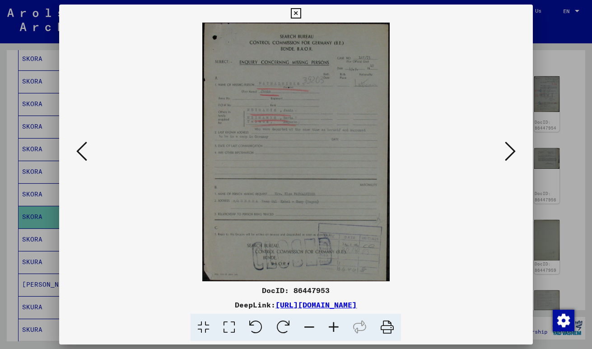
click at [293, 12] on icon at bounding box center [296, 13] width 10 height 11
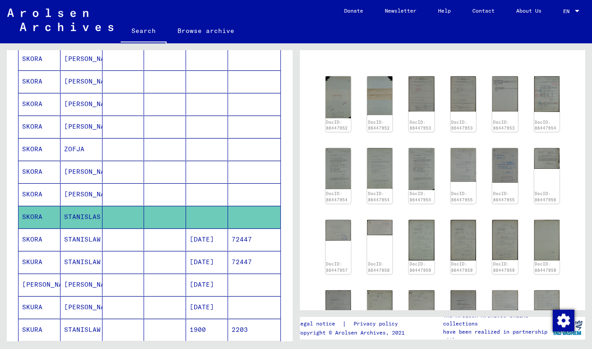
click at [145, 198] on mat-cell at bounding box center [165, 194] width 42 height 22
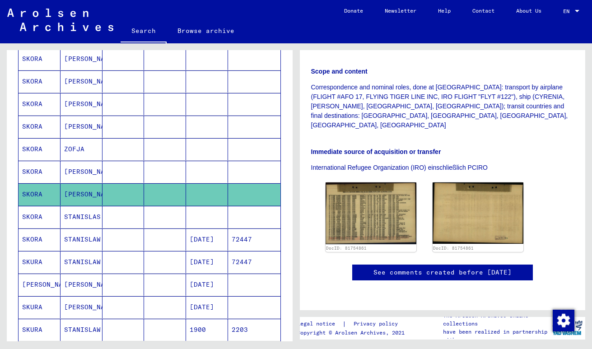
scroll to position [232, 0]
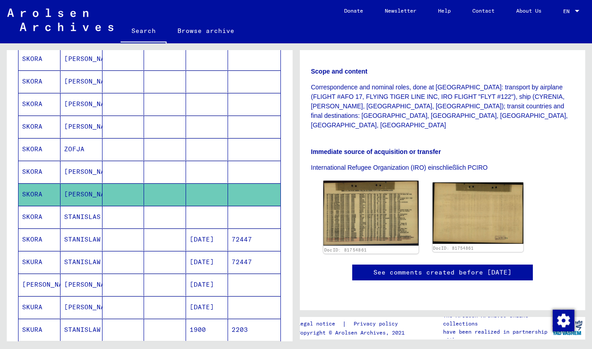
click at [375, 182] on img at bounding box center [370, 213] width 95 height 65
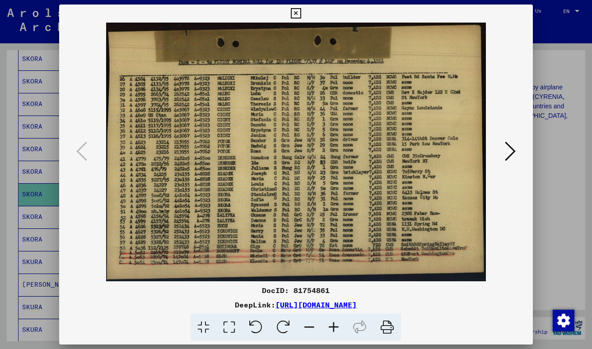
click at [295, 13] on icon at bounding box center [296, 13] width 10 height 11
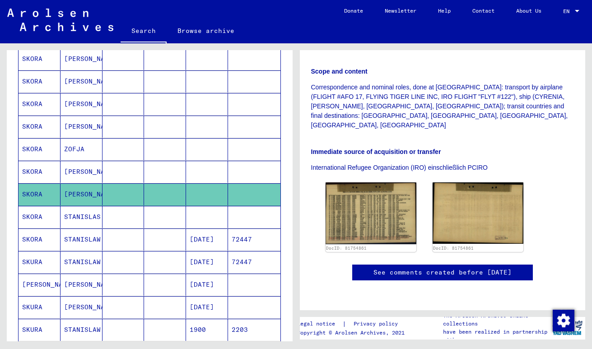
click at [191, 170] on mat-cell at bounding box center [207, 172] width 42 height 22
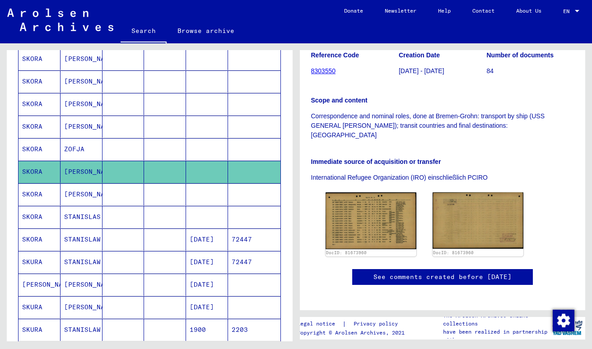
scroll to position [159, 0]
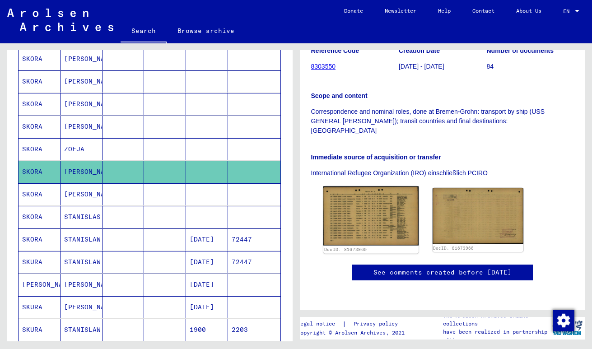
click at [372, 204] on img at bounding box center [370, 216] width 95 height 60
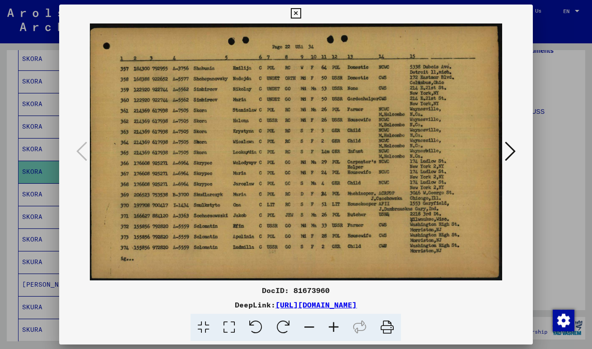
click at [508, 157] on icon at bounding box center [510, 151] width 11 height 22
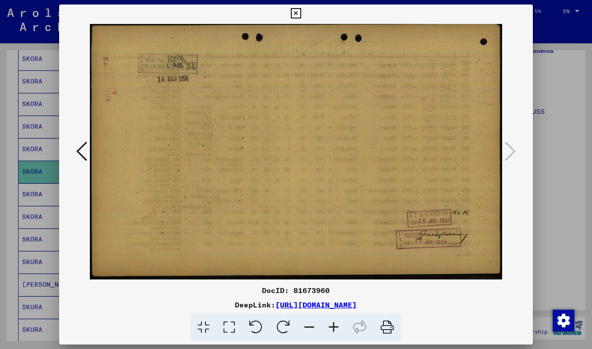
click at [76, 145] on icon at bounding box center [81, 151] width 11 height 22
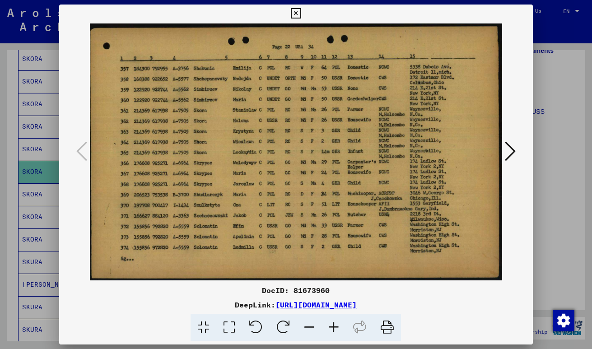
click at [295, 13] on icon at bounding box center [296, 13] width 10 height 11
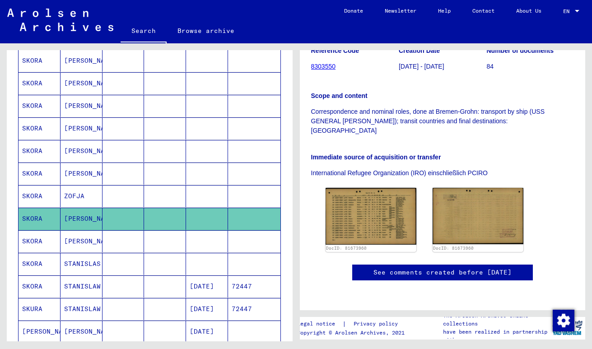
scroll to position [264, 0]
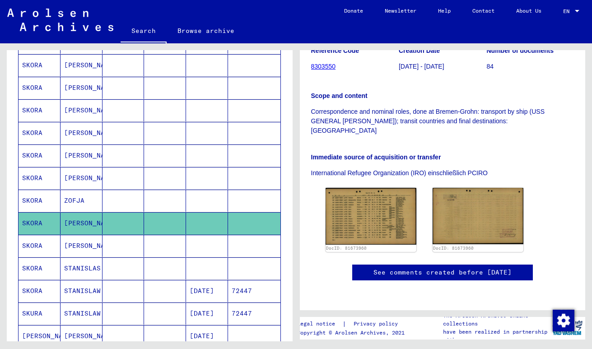
click at [117, 158] on mat-cell at bounding box center [123, 155] width 42 height 22
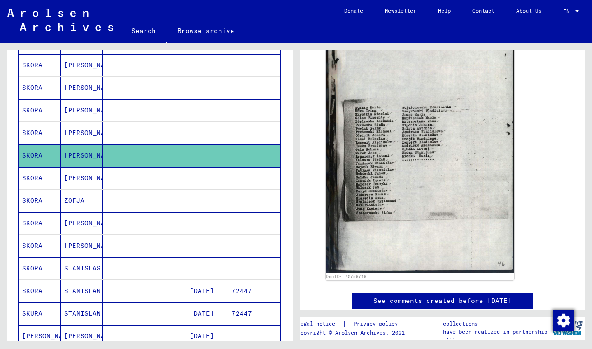
scroll to position [332, 0]
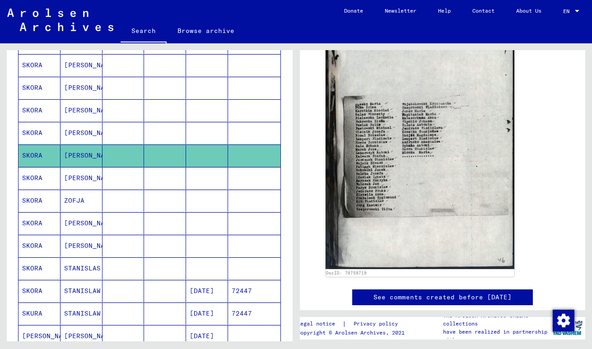
click at [124, 135] on mat-cell at bounding box center [123, 133] width 42 height 22
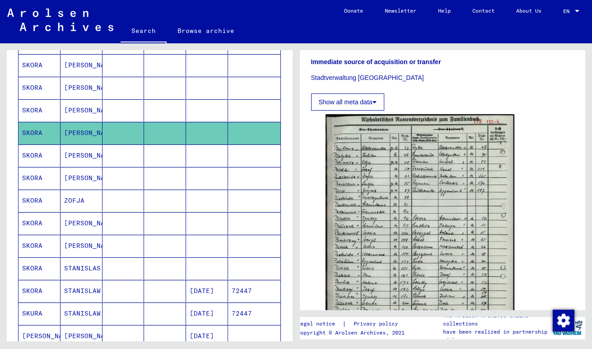
scroll to position [260, 0]
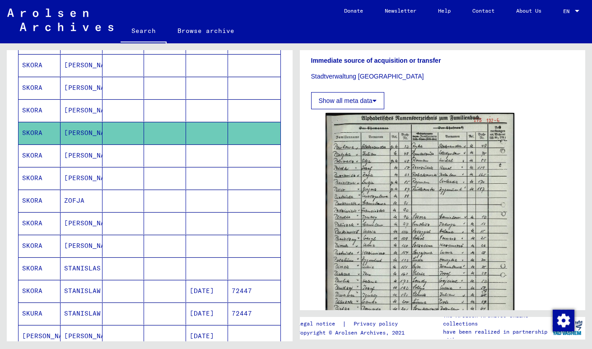
click at [374, 156] on img at bounding box center [419, 245] width 189 height 265
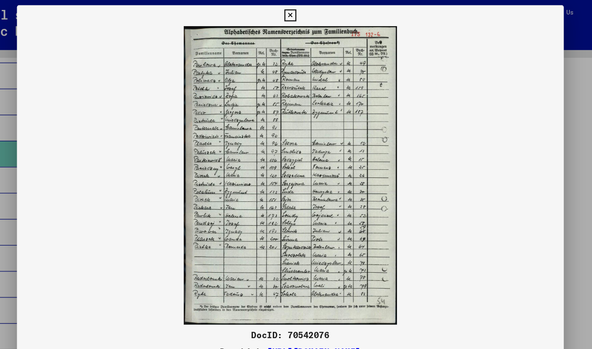
click at [296, 14] on icon at bounding box center [296, 13] width 10 height 11
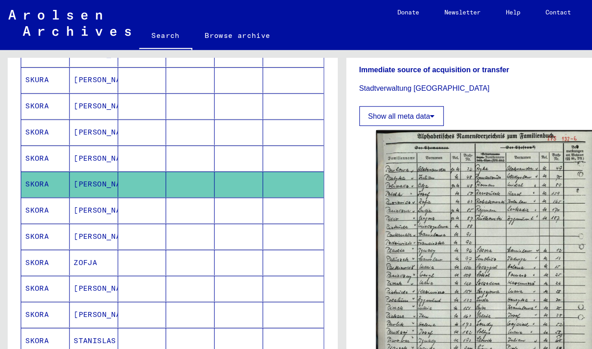
scroll to position [218, 0]
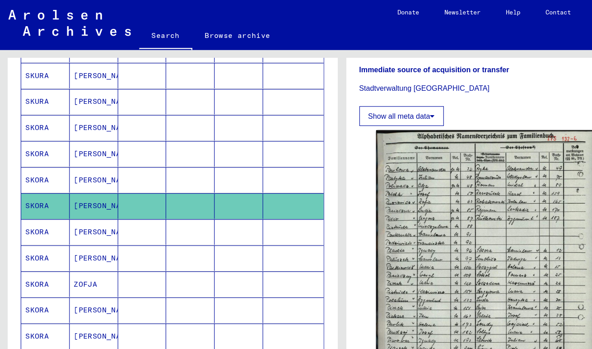
click at [113, 136] on mat-cell at bounding box center [123, 133] width 42 height 22
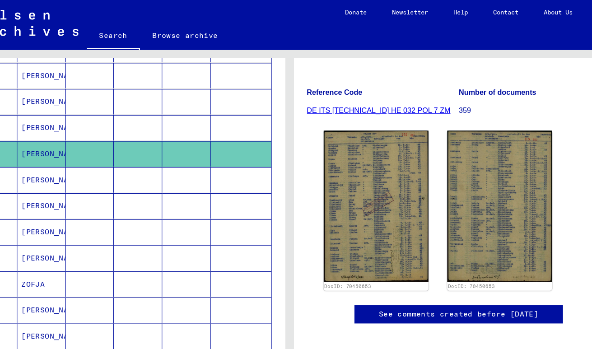
scroll to position [133, 0]
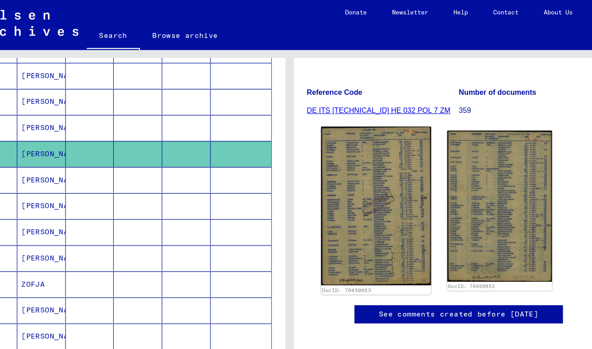
click at [383, 141] on img at bounding box center [370, 178] width 95 height 137
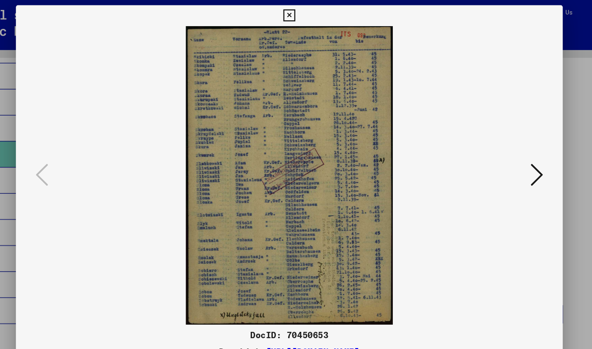
click at [293, 14] on icon at bounding box center [296, 13] width 10 height 11
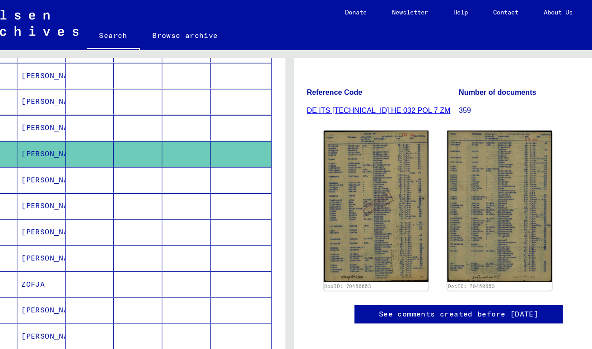
click at [121, 92] on mat-cell at bounding box center [123, 88] width 42 height 22
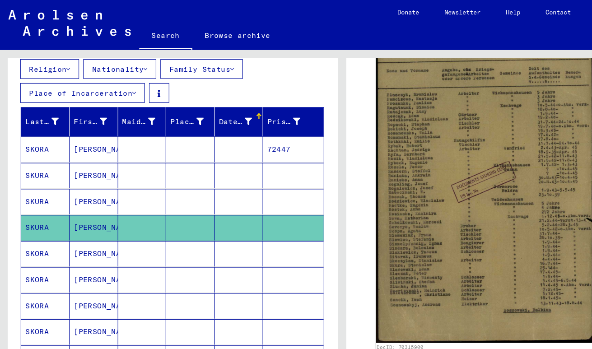
scroll to position [108, 0]
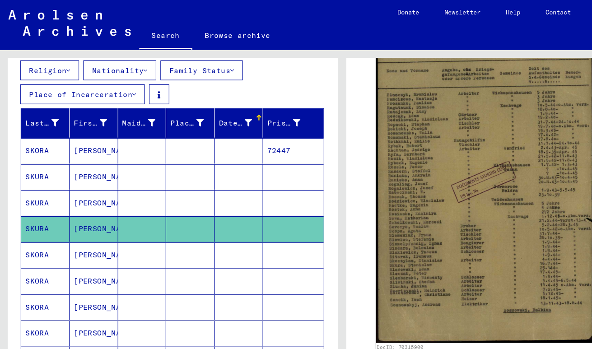
click at [125, 129] on mat-cell at bounding box center [123, 131] width 42 height 22
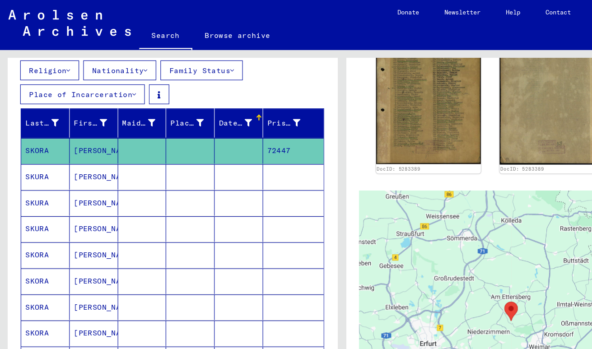
scroll to position [324, 0]
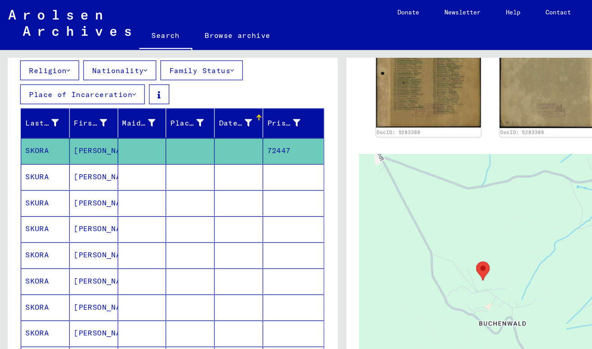
drag, startPoint x: 453, startPoint y: 283, endPoint x: 405, endPoint y: 234, distance: 68.3
click at [405, 234] on div at bounding box center [442, 247] width 263 height 226
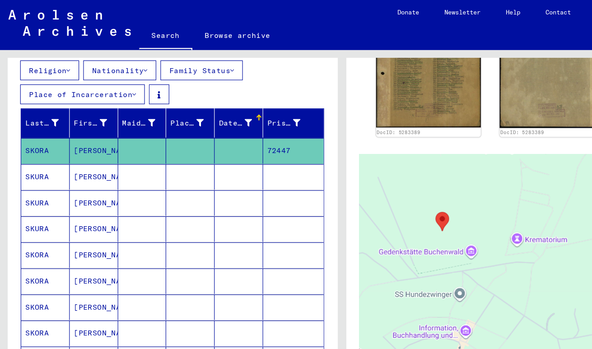
drag, startPoint x: 416, startPoint y: 235, endPoint x: 401, endPoint y: 190, distance: 48.1
click at [401, 190] on div at bounding box center [442, 247] width 263 height 226
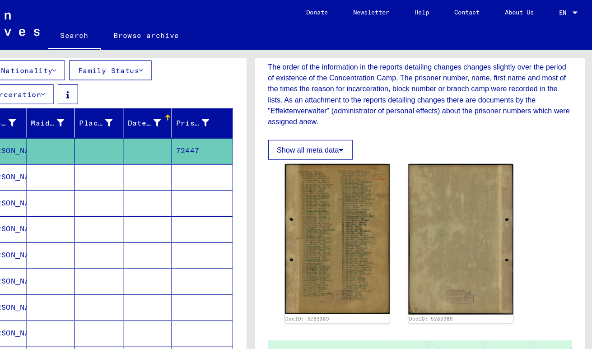
scroll to position [172, 0]
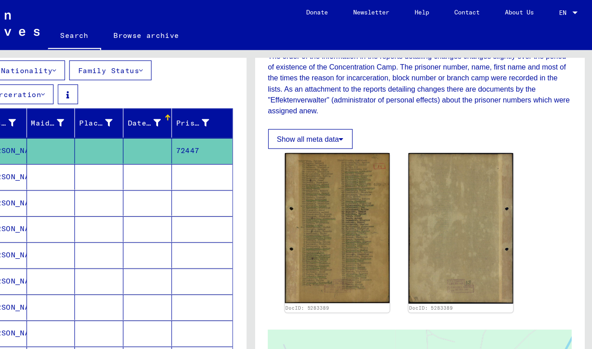
click at [358, 124] on button "Show all meta data" at bounding box center [347, 120] width 73 height 17
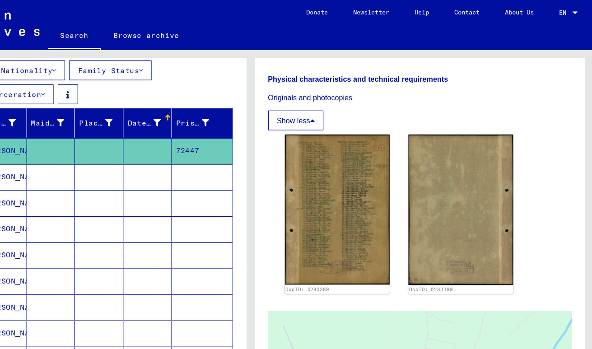
scroll to position [315, 0]
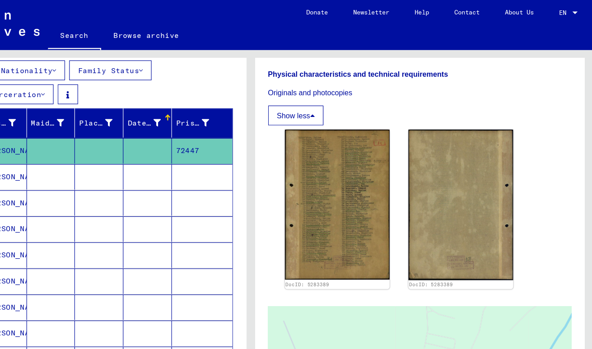
click at [375, 147] on img at bounding box center [370, 177] width 91 height 130
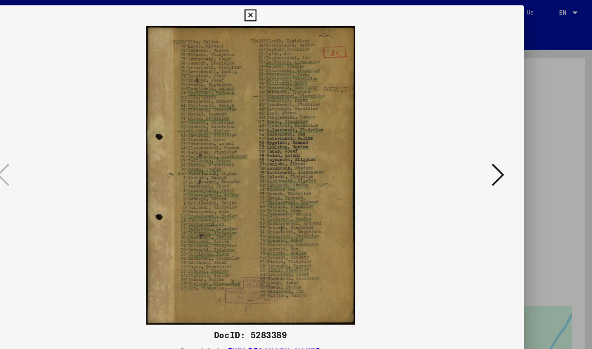
click at [296, 10] on icon at bounding box center [296, 13] width 10 height 11
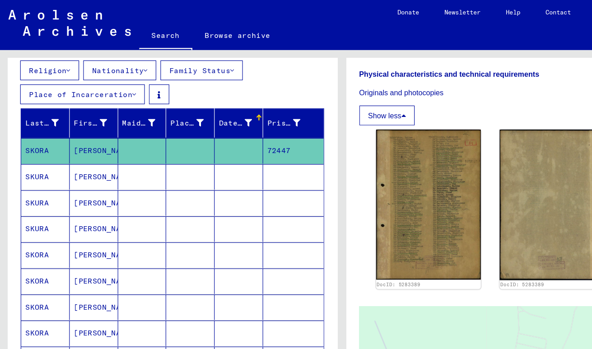
scroll to position [0, 0]
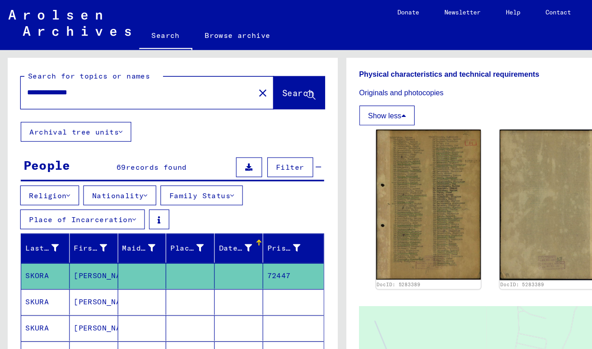
drag, startPoint x: 205, startPoint y: 80, endPoint x: -16, endPoint y: 74, distance: 220.8
click at [0, 74] on html "**********" at bounding box center [296, 174] width 592 height 349
click at [123, 66] on mat-label "Search for topics or names" at bounding box center [77, 66] width 106 height 8
drag, startPoint x: 104, startPoint y: 79, endPoint x: -13, endPoint y: 86, distance: 117.2
click at [0, 86] on html "**********" at bounding box center [296, 174] width 592 height 349
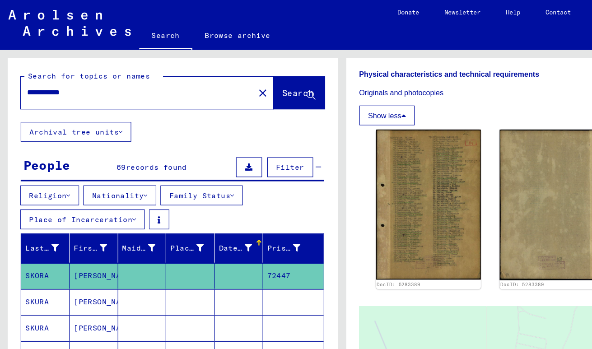
type input "**********"
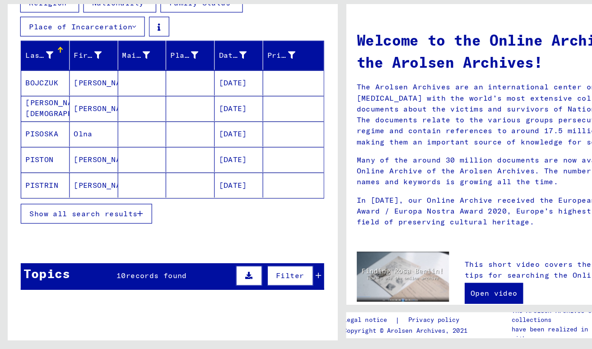
scroll to position [123, 0]
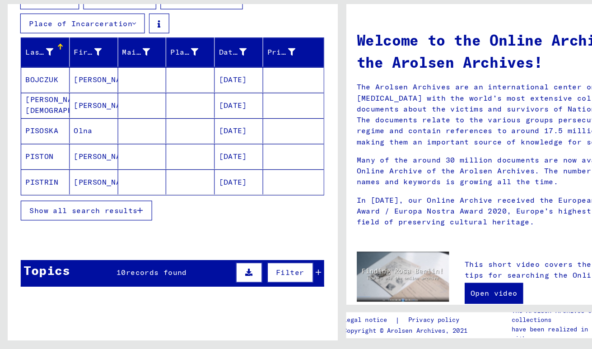
click at [119, 230] on span "Show all search results" at bounding box center [72, 229] width 93 height 8
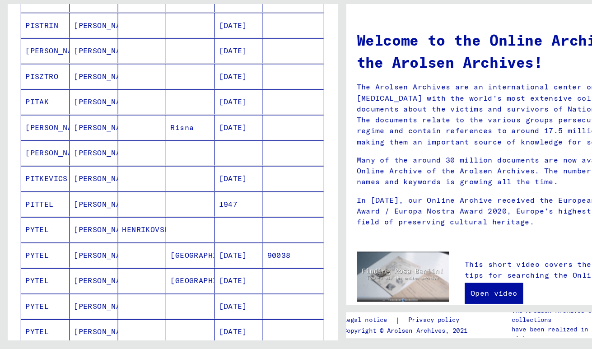
scroll to position [270, 0]
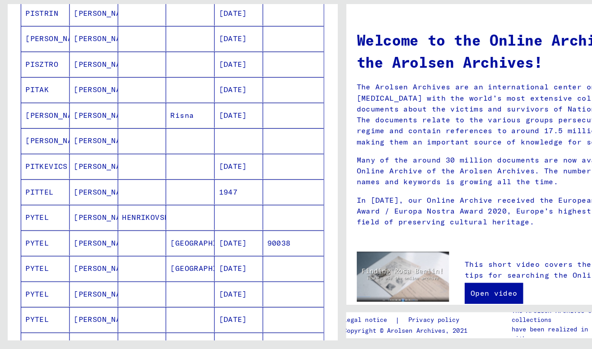
click at [172, 235] on mat-cell at bounding box center [165, 235] width 42 height 22
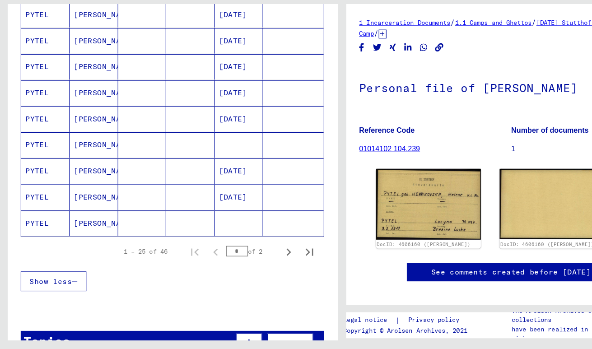
scroll to position [551, 0]
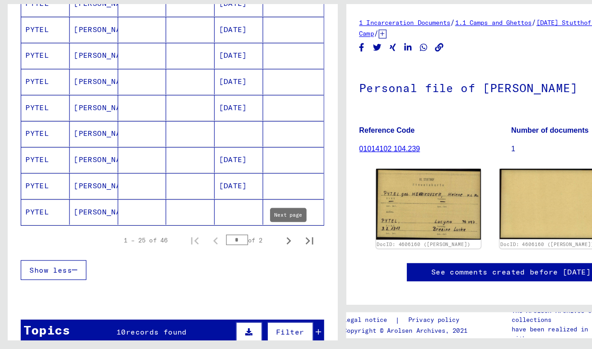
click at [248, 255] on icon "Next page" at bounding box center [250, 255] width 13 height 13
type input "*"
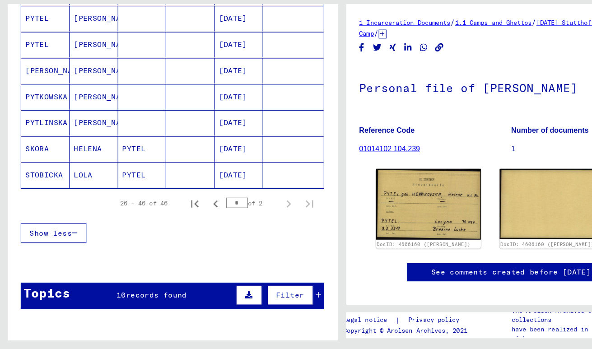
scroll to position [483, 0]
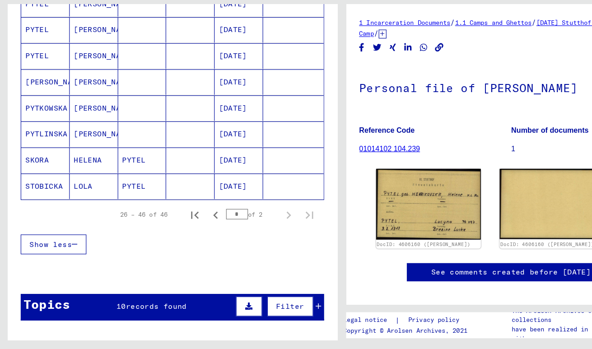
click at [167, 190] on mat-cell at bounding box center [165, 185] width 42 height 22
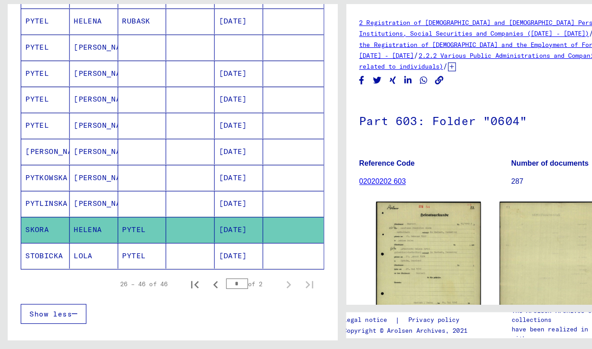
scroll to position [425, 0]
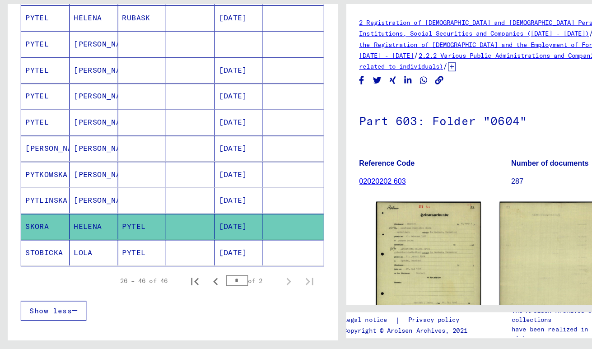
click at [181, 219] on mat-cell at bounding box center [165, 220] width 42 height 22
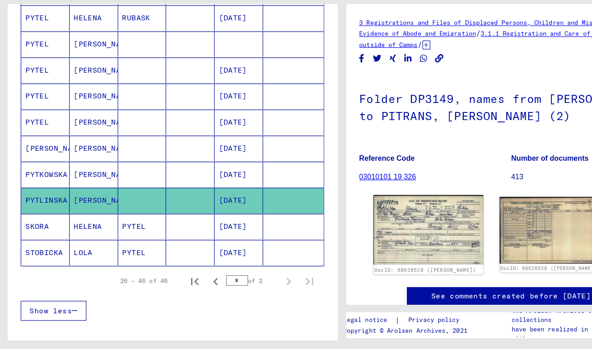
click at [367, 238] on img at bounding box center [370, 246] width 95 height 60
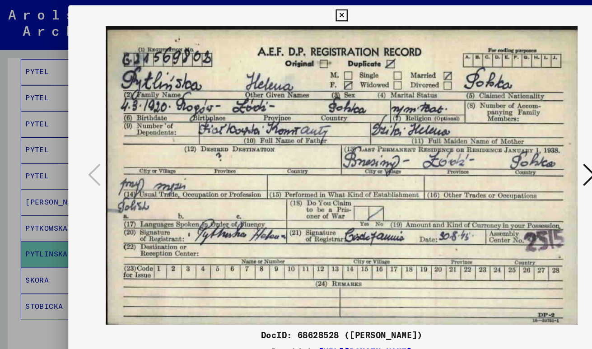
click at [292, 16] on icon at bounding box center [296, 13] width 10 height 11
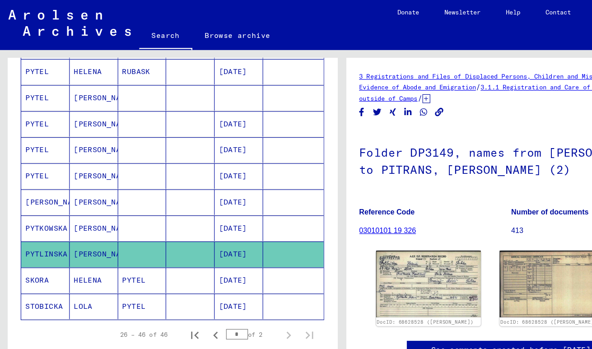
click at [127, 196] on mat-cell at bounding box center [123, 197] width 42 height 22
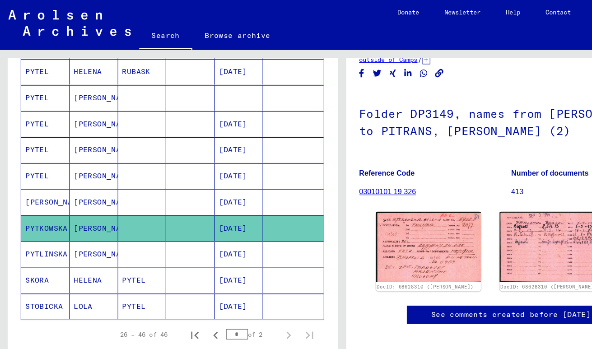
scroll to position [86, 0]
click at [135, 153] on mat-cell at bounding box center [123, 152] width 42 height 22
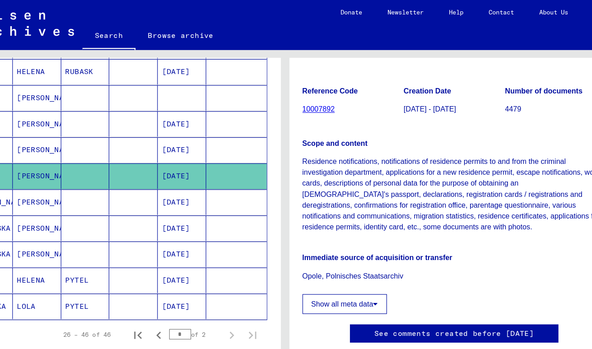
scroll to position [126, 0]
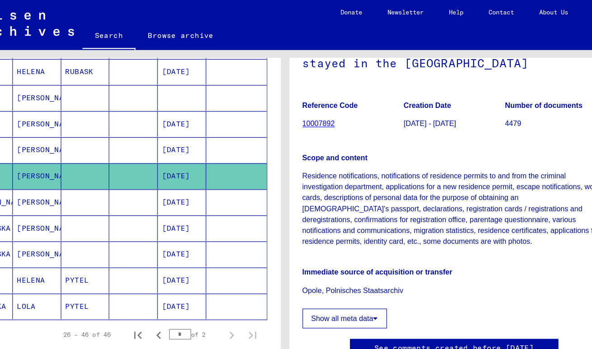
click at [357, 276] on button "Show all meta data" at bounding box center [347, 275] width 73 height 17
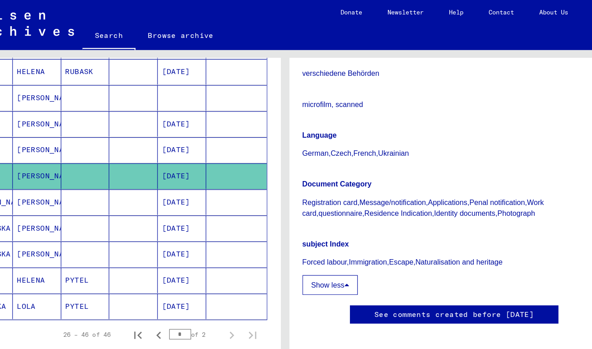
scroll to position [385, 0]
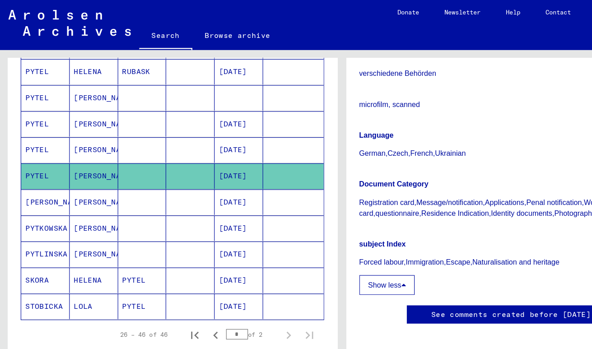
click at [125, 132] on mat-cell at bounding box center [123, 130] width 42 height 22
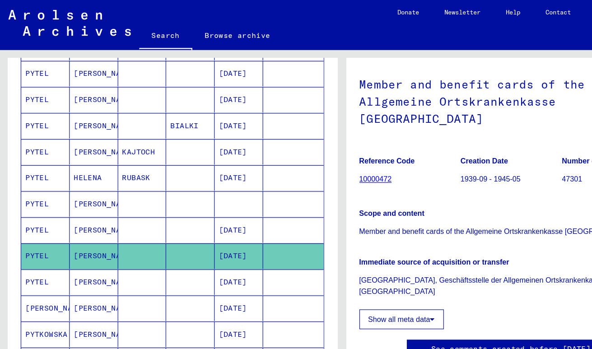
scroll to position [330, 0]
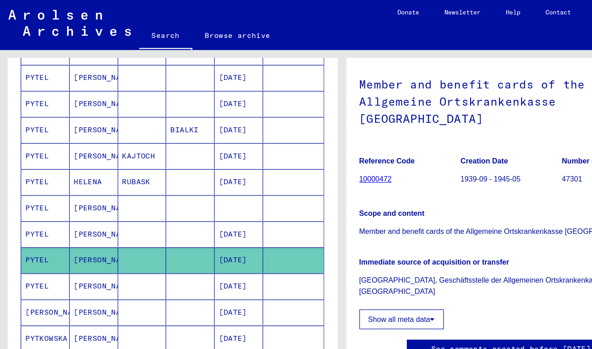
click at [218, 181] on mat-cell at bounding box center [207, 180] width 42 height 22
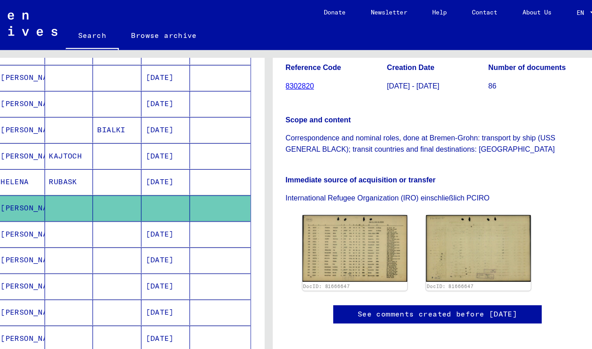
scroll to position [204, 0]
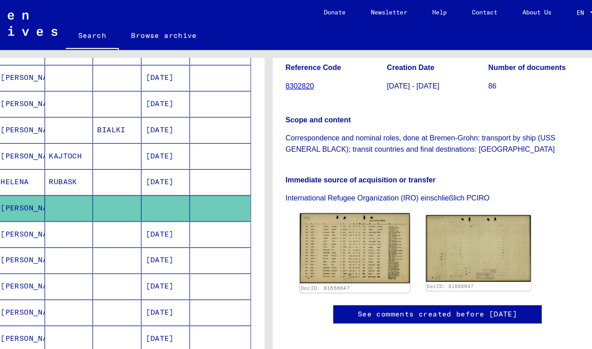
click at [385, 185] on img at bounding box center [370, 215] width 95 height 60
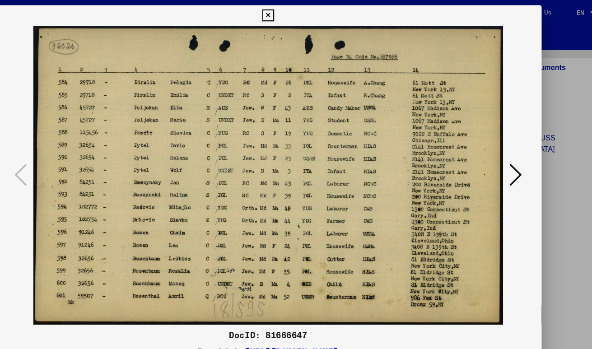
click at [292, 9] on icon at bounding box center [296, 13] width 10 height 11
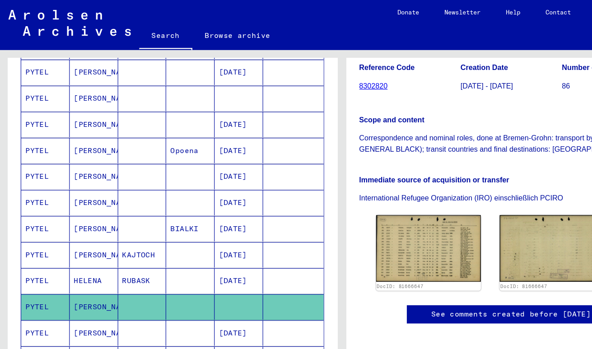
scroll to position [232, 0]
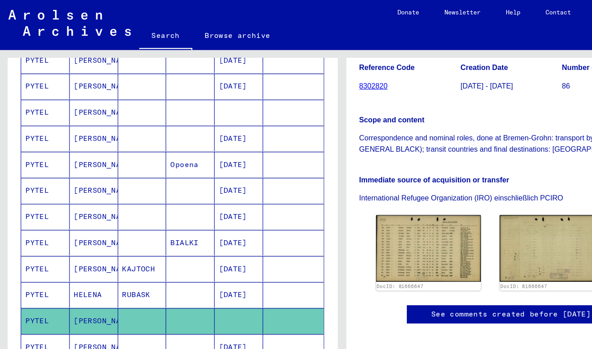
click at [129, 116] on mat-cell at bounding box center [123, 120] width 42 height 22
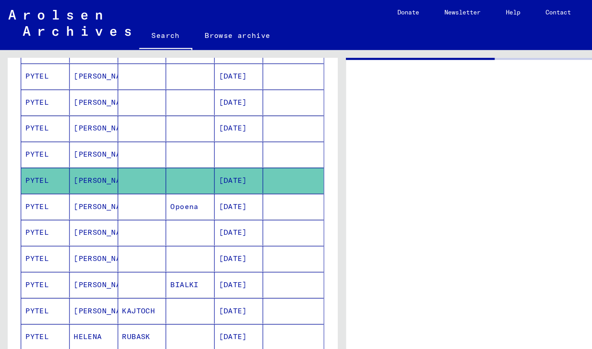
scroll to position [181, 0]
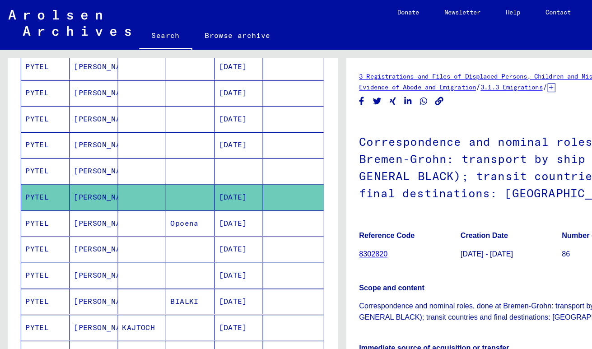
click at [118, 149] on mat-cell at bounding box center [123, 148] width 42 height 22
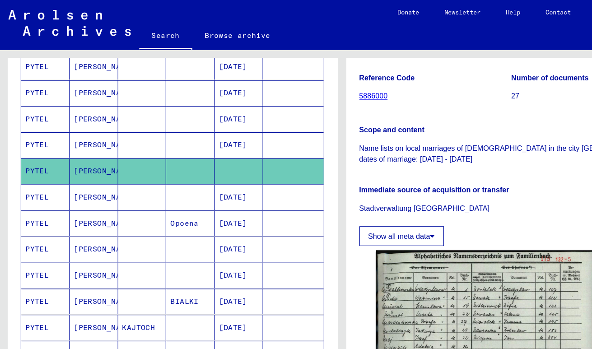
scroll to position [152, 0]
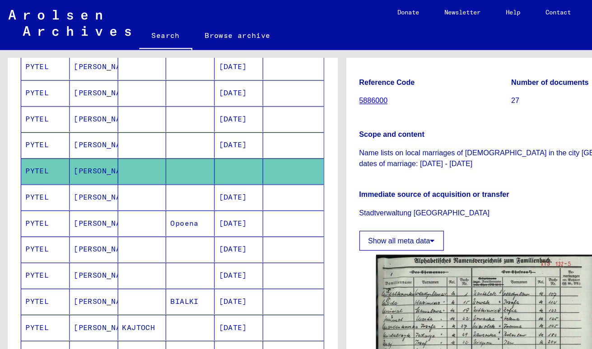
click at [153, 166] on mat-cell at bounding box center [165, 171] width 42 height 22
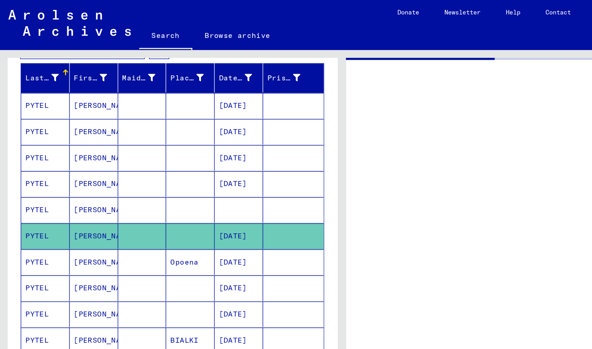
scroll to position [142, 0]
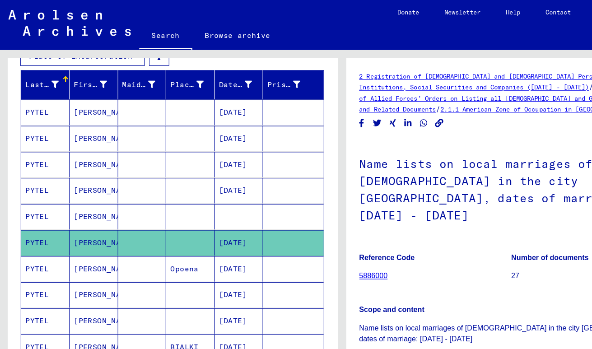
click at [138, 165] on mat-cell at bounding box center [123, 165] width 42 height 22
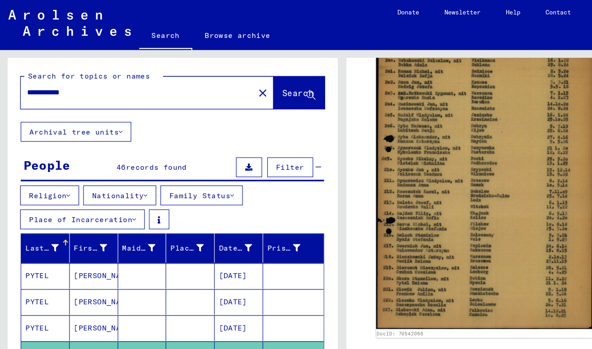
drag, startPoint x: 99, startPoint y: 84, endPoint x: 6, endPoint y: 82, distance: 93.0
click at [6, 82] on div "**********" at bounding box center [148, 192] width 296 height 298
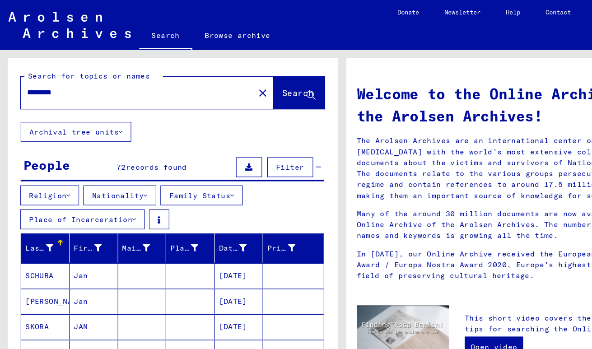
click at [28, 82] on input "*********" at bounding box center [116, 79] width 186 height 9
type input "*********"
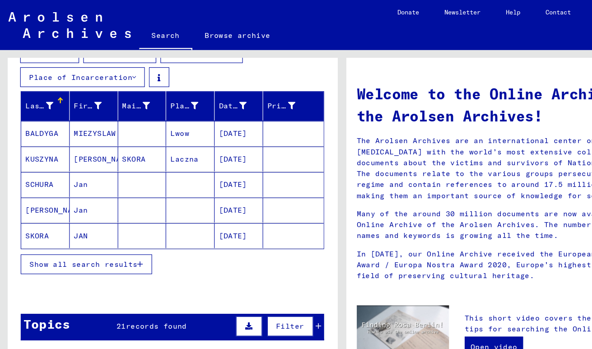
scroll to position [127, 0]
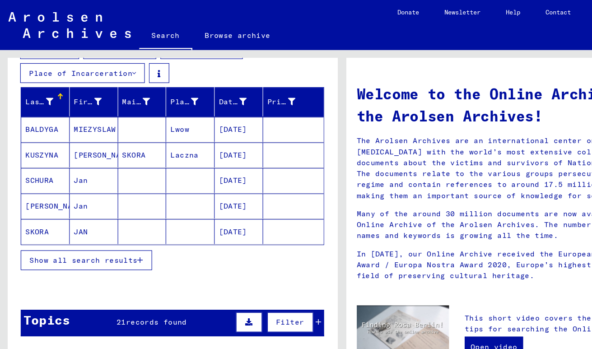
click at [166, 201] on mat-cell at bounding box center [165, 201] width 42 height 22
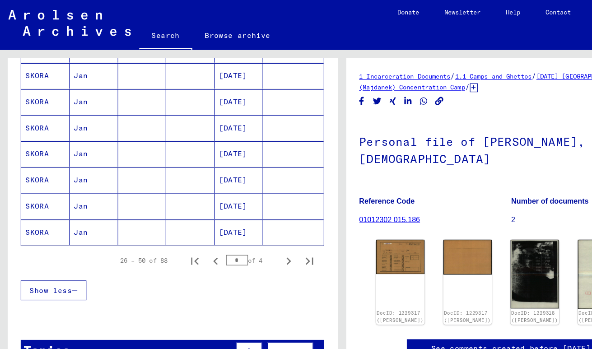
scroll to position [581, 0]
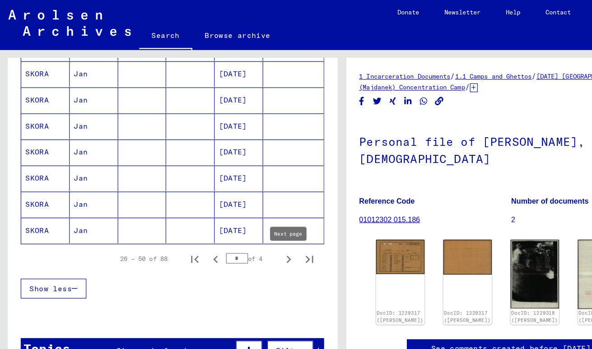
click at [247, 224] on icon "Next page" at bounding box center [250, 224] width 13 height 13
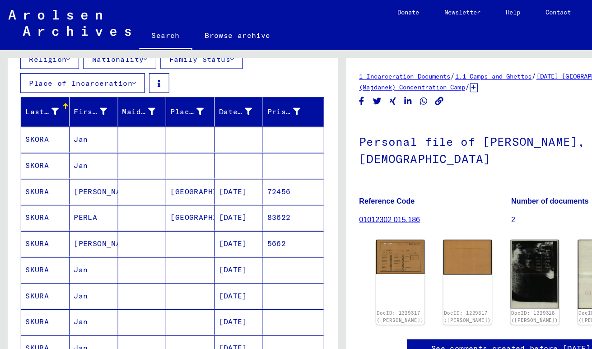
scroll to position [117, 0]
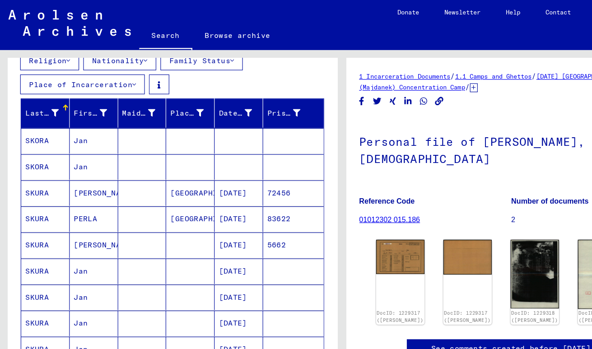
click at [198, 143] on mat-cell at bounding box center [207, 145] width 42 height 22
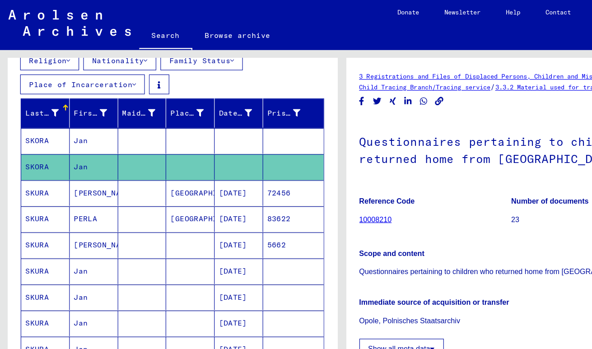
scroll to position [79, 0]
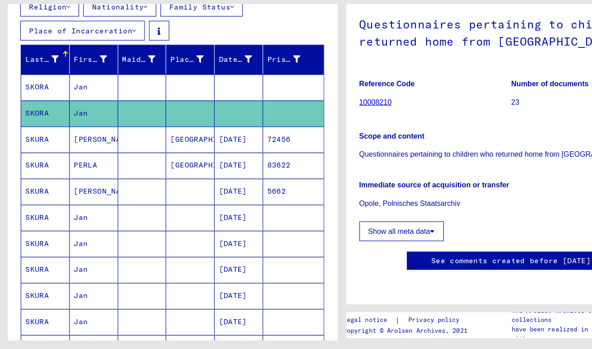
click at [270, 119] on mat-cell at bounding box center [254, 122] width 52 height 22
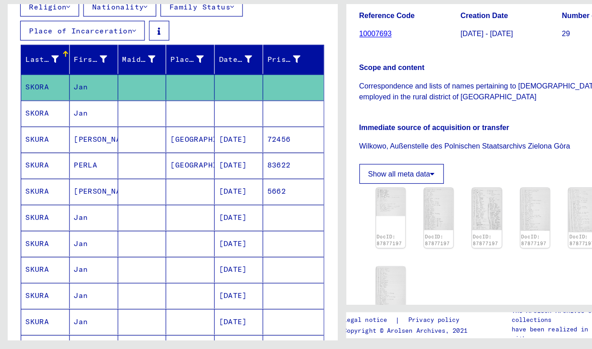
scroll to position [201, 0]
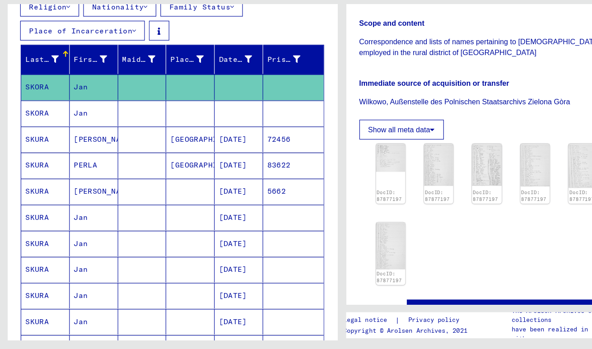
click at [386, 171] on img at bounding box center [379, 189] width 25 height 37
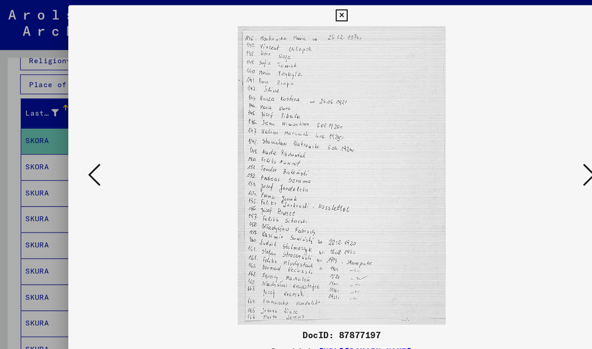
click at [293, 21] on button at bounding box center [296, 14] width 16 height 18
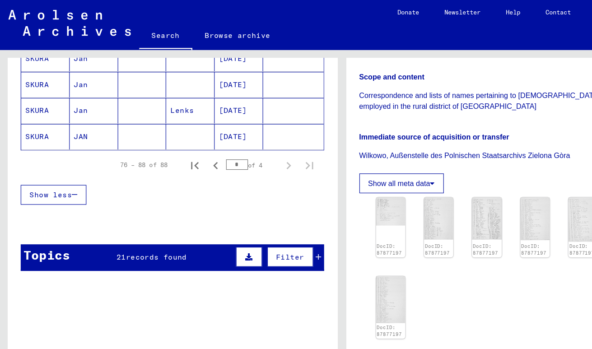
scroll to position [390, 0]
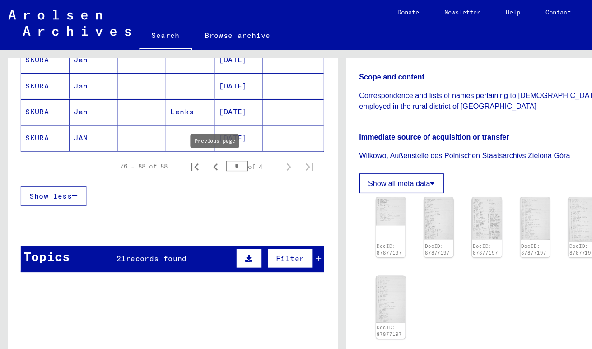
click at [183, 142] on icon "Previous page" at bounding box center [187, 144] width 13 height 13
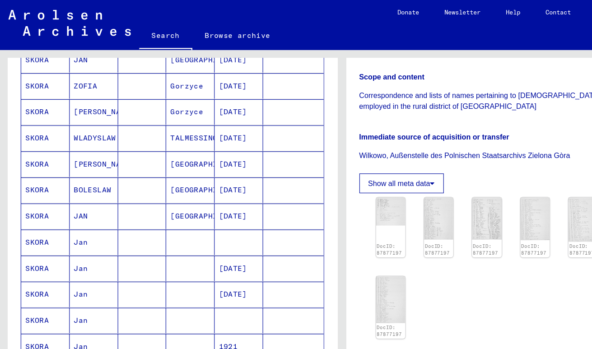
click at [183, 142] on mat-cell "[GEOGRAPHIC_DATA]" at bounding box center [165, 142] width 42 height 22
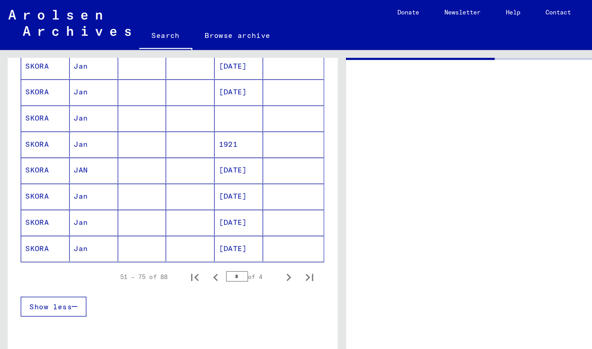
scroll to position [652, 0]
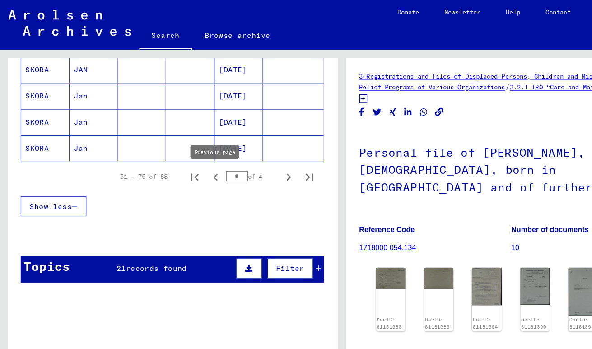
click at [189, 153] on icon "Previous page" at bounding box center [187, 153] width 13 height 13
type input "*"
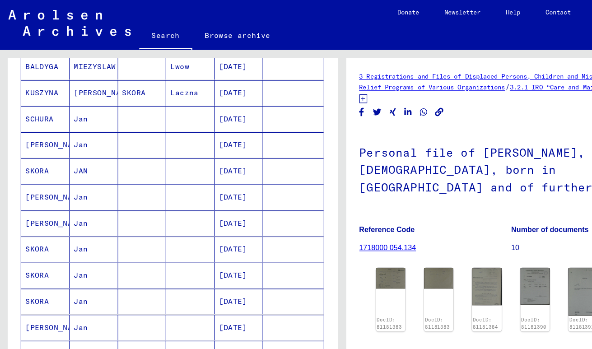
scroll to position [187, 0]
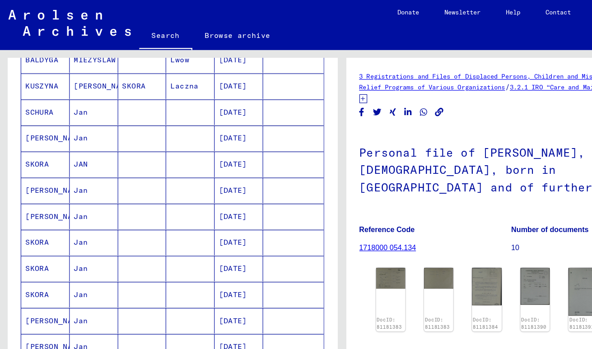
click at [177, 139] on mat-cell at bounding box center [165, 142] width 42 height 22
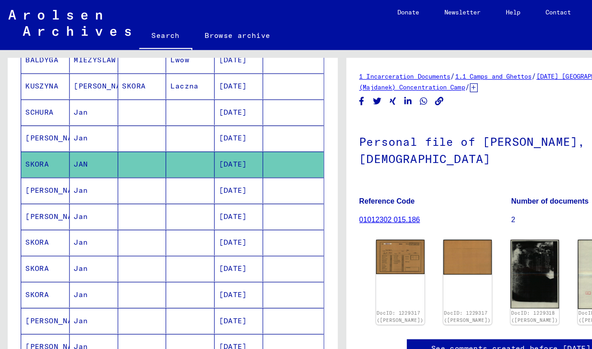
scroll to position [44, 0]
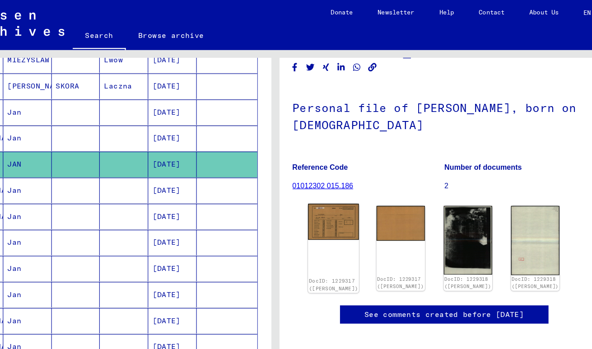
click at [356, 178] on img at bounding box center [346, 193] width 44 height 32
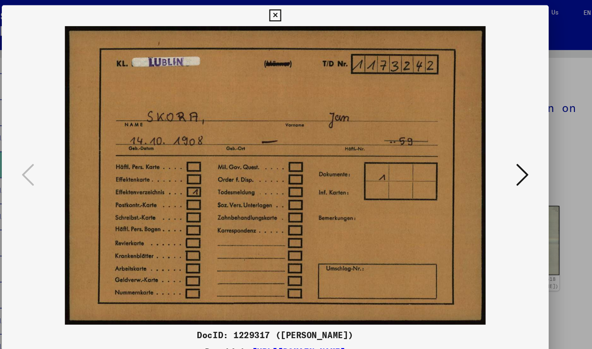
click at [503, 149] on button at bounding box center [510, 152] width 16 height 26
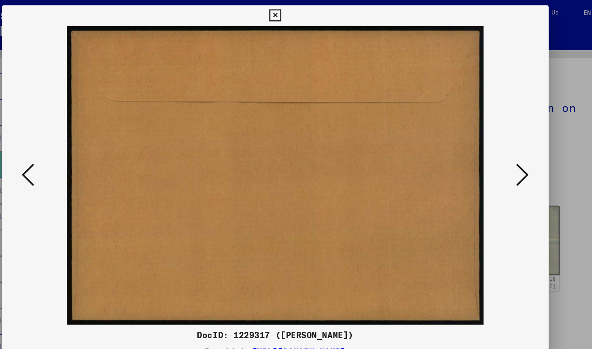
click at [503, 149] on button at bounding box center [510, 152] width 16 height 26
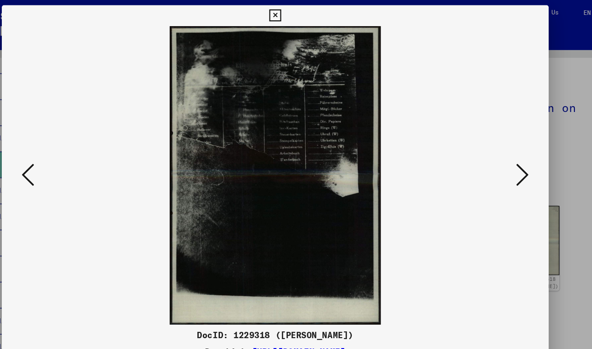
click at [503, 149] on button at bounding box center [510, 152] width 16 height 26
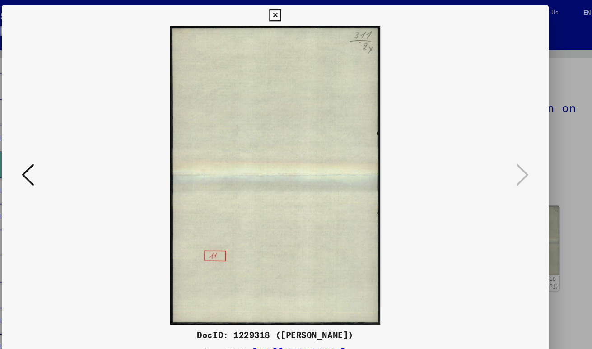
click at [297, 12] on icon at bounding box center [296, 13] width 10 height 11
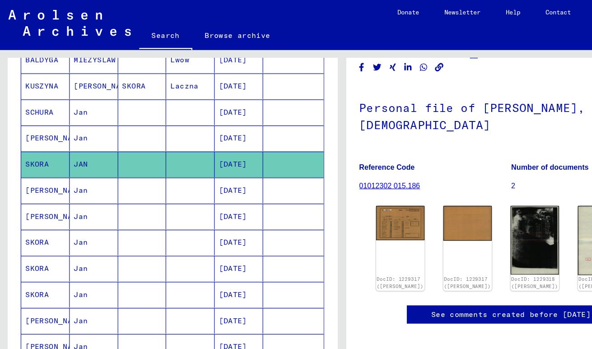
click at [150, 163] on mat-cell at bounding box center [165, 165] width 42 height 22
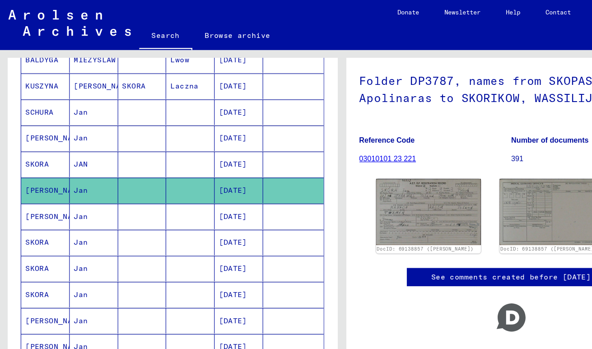
scroll to position [75, 0]
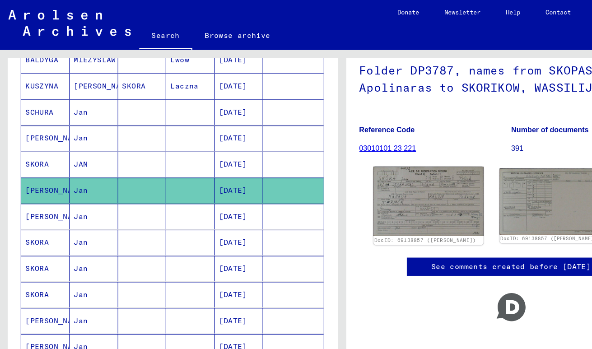
click at [352, 167] on img at bounding box center [370, 174] width 95 height 60
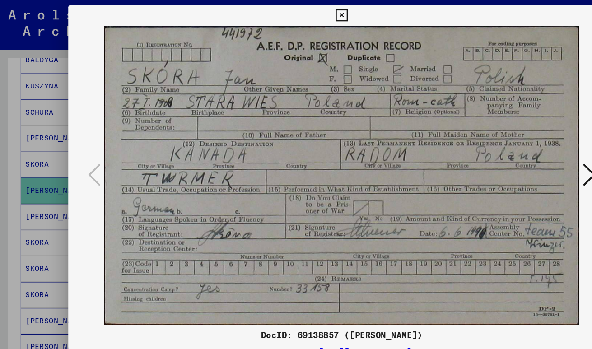
click at [293, 14] on icon at bounding box center [296, 13] width 10 height 11
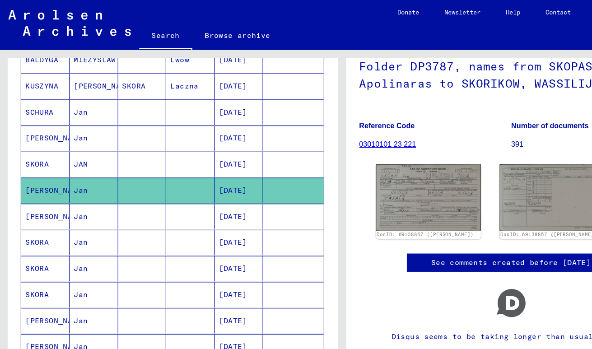
click at [133, 190] on mat-cell at bounding box center [123, 188] width 42 height 22
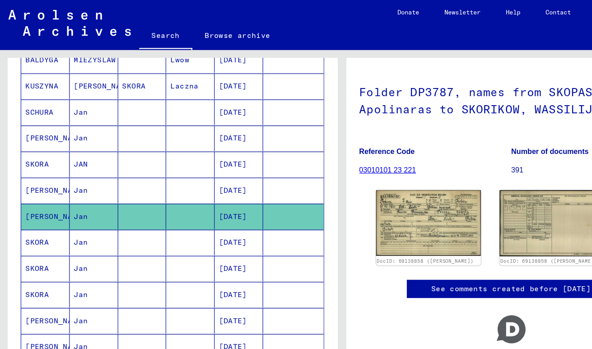
scroll to position [66, 0]
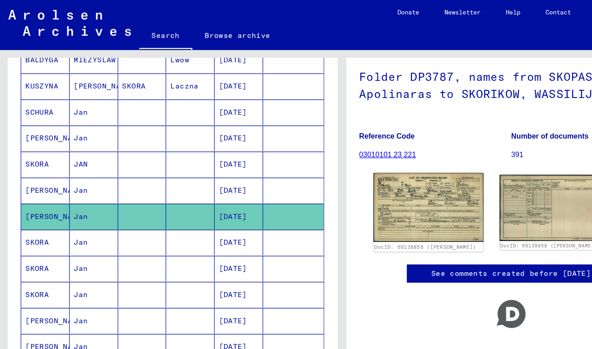
click at [375, 166] on img at bounding box center [370, 180] width 95 height 60
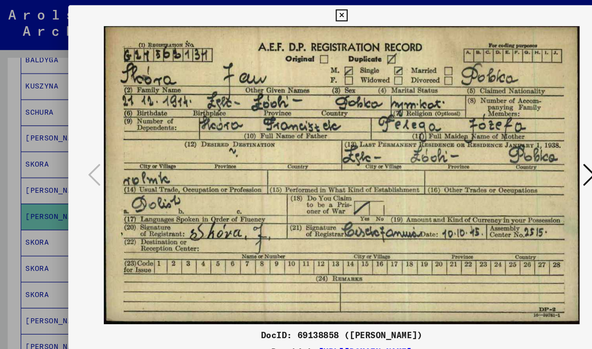
click at [295, 12] on icon at bounding box center [296, 13] width 10 height 11
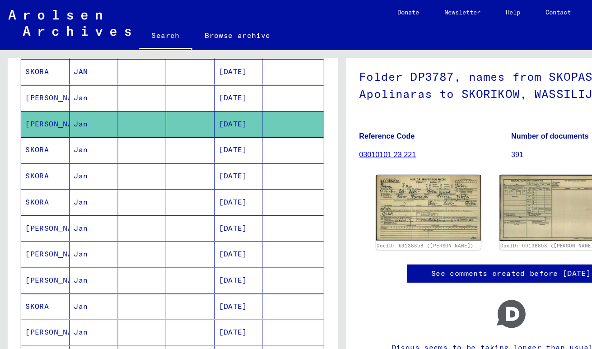
scroll to position [270, 0]
